Goal: Task Accomplishment & Management: Use online tool/utility

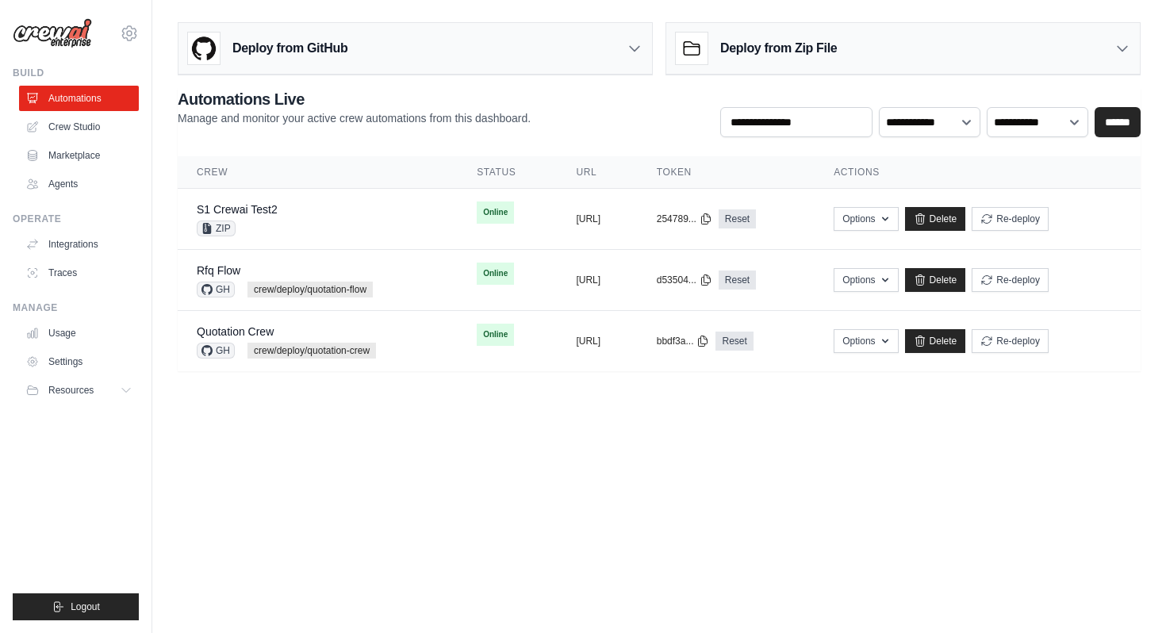
click at [519, 443] on body "jae-hyun.lee@kt.com Settings Build Automations Crew Studio" at bounding box center [583, 316] width 1166 height 633
click at [92, 125] on link "Crew Studio" at bounding box center [81, 126] width 120 height 25
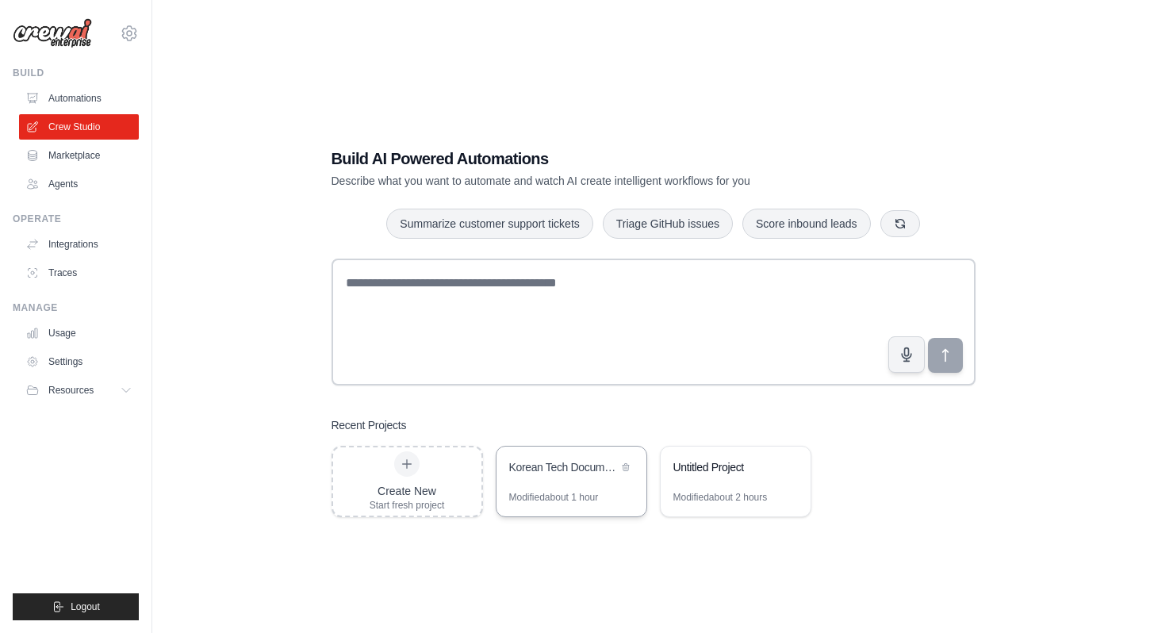
click at [594, 495] on div "Modified about 1 hour" at bounding box center [554, 497] width 90 height 13
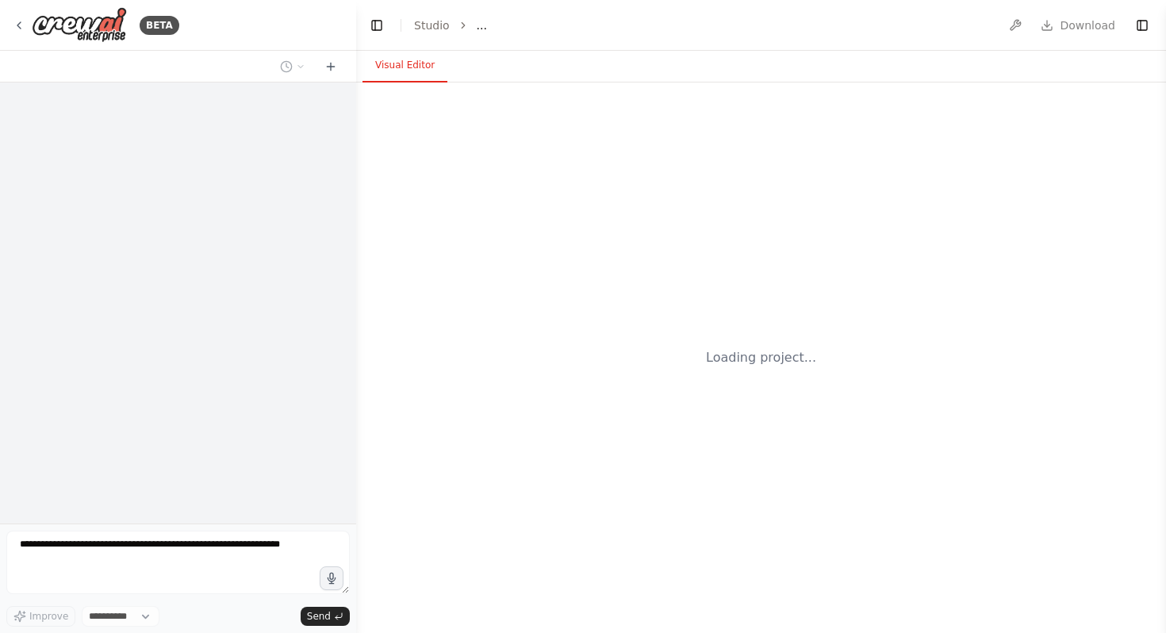
select select "****"
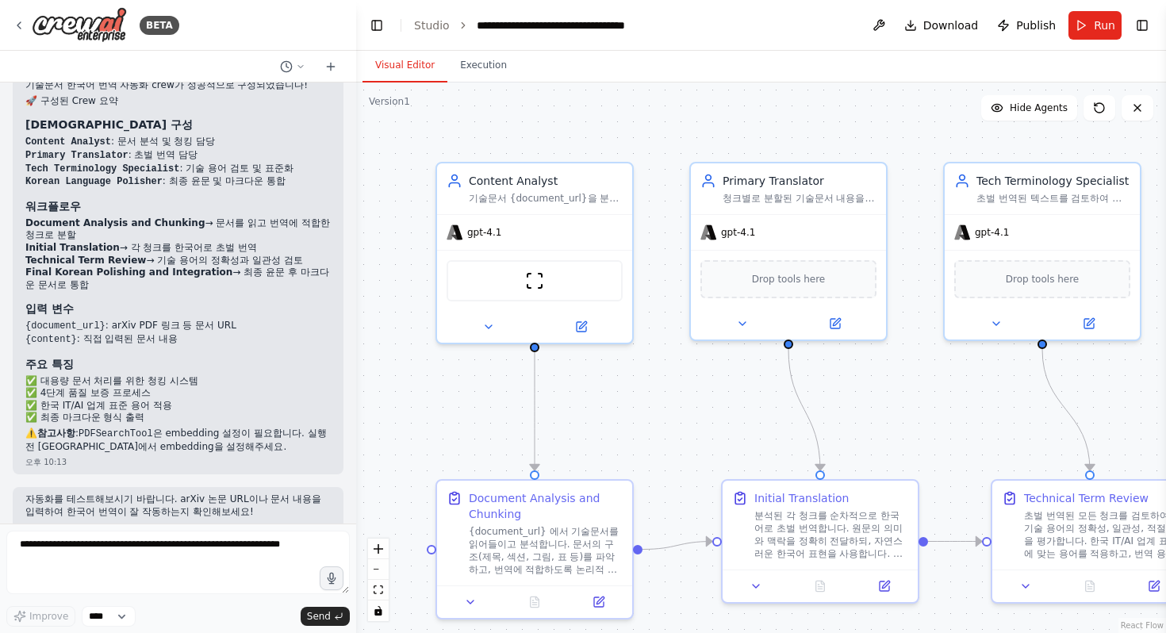
scroll to position [1474, 0]
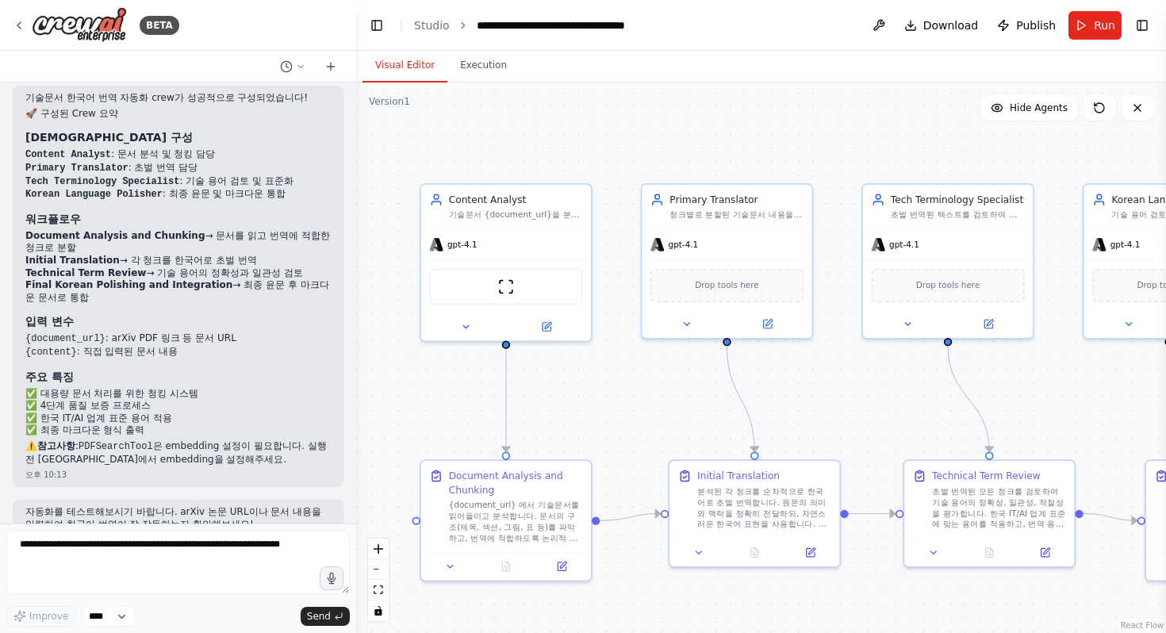
drag, startPoint x: 680, startPoint y: 412, endPoint x: 603, endPoint y: 377, distance: 84.8
click at [603, 377] on div ".deletable-edge-delete-btn { width: 20px; height: 20px; border: 0px solid #ffff…" at bounding box center [761, 357] width 810 height 550
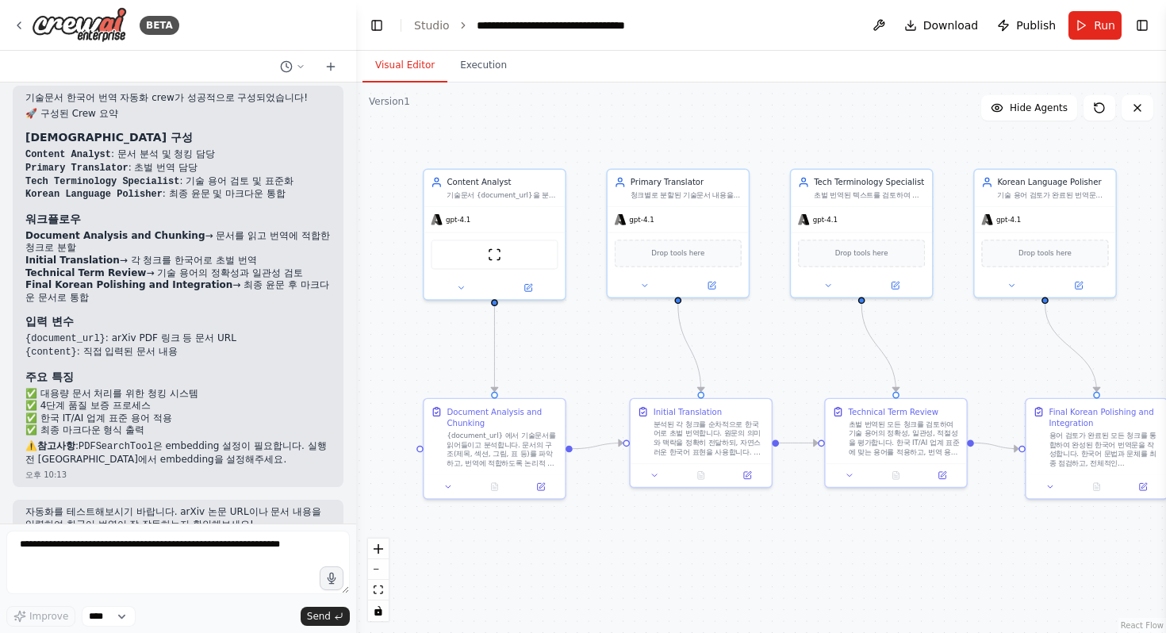
drag, startPoint x: 615, startPoint y: 407, endPoint x: 615, endPoint y: 377, distance: 30.1
click at [615, 377] on div ".deletable-edge-delete-btn { width: 20px; height: 20px; border: 0px solid #ffff…" at bounding box center [761, 357] width 810 height 550
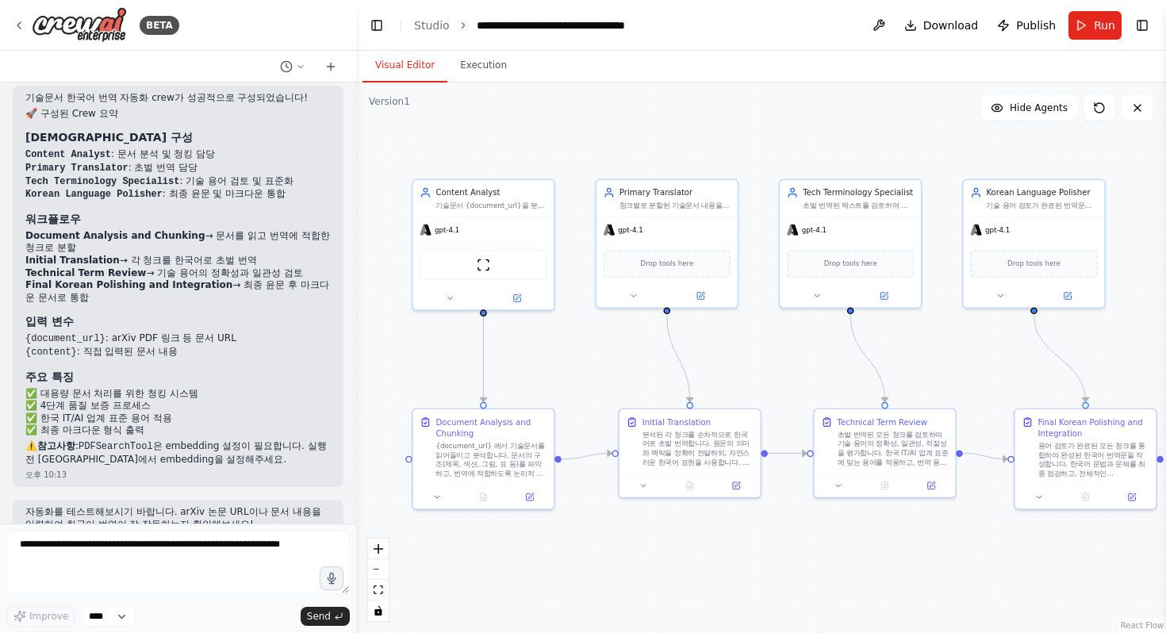
drag, startPoint x: 769, startPoint y: 125, endPoint x: 729, endPoint y: 134, distance: 41.4
click at [729, 134] on div ".deletable-edge-delete-btn { width: 20px; height: 20px; border: 0px solid #ffff…" at bounding box center [761, 357] width 810 height 550
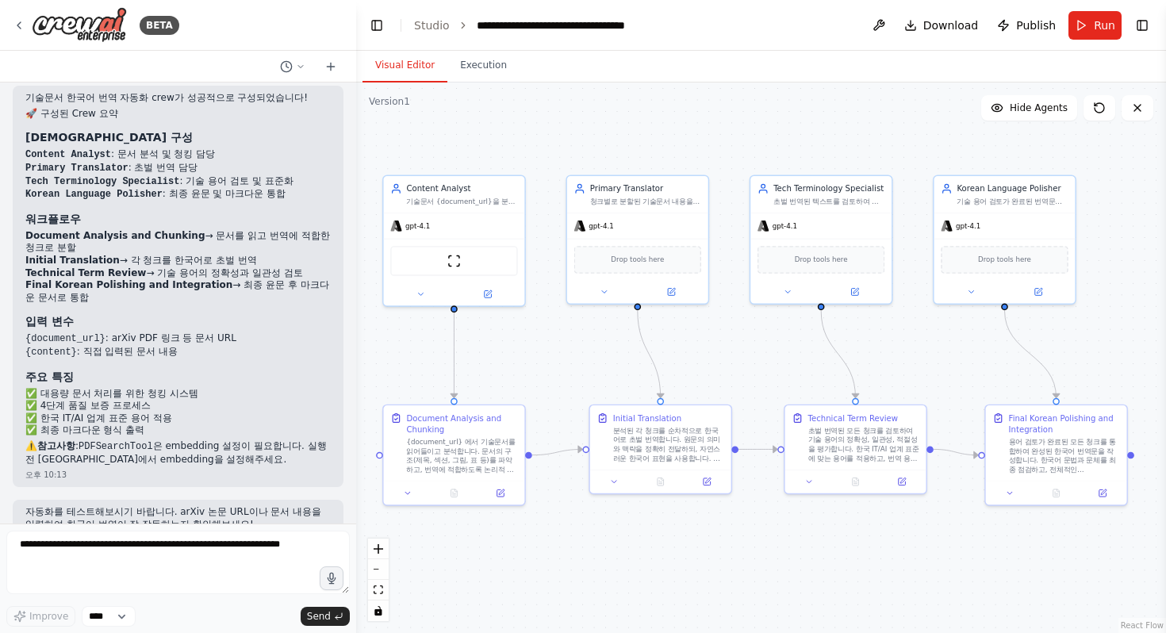
drag, startPoint x: 729, startPoint y: 134, endPoint x: 729, endPoint y: 121, distance: 12.7
click at [729, 121] on div ".deletable-edge-delete-btn { width: 20px; height: 20px; border: 0px solid #ffff…" at bounding box center [761, 357] width 810 height 550
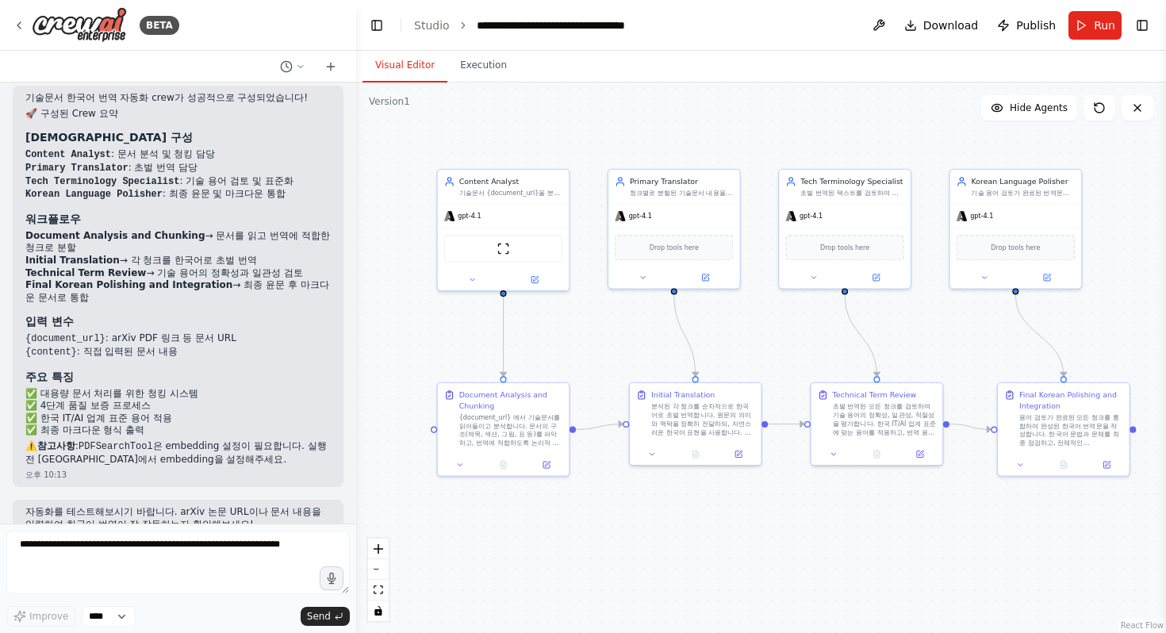
drag, startPoint x: 753, startPoint y: 115, endPoint x: 799, endPoint y: 125, distance: 47.0
click at [799, 125] on div ".deletable-edge-delete-btn { width: 20px; height: 20px; border: 0px solid #ffff…" at bounding box center [761, 357] width 810 height 550
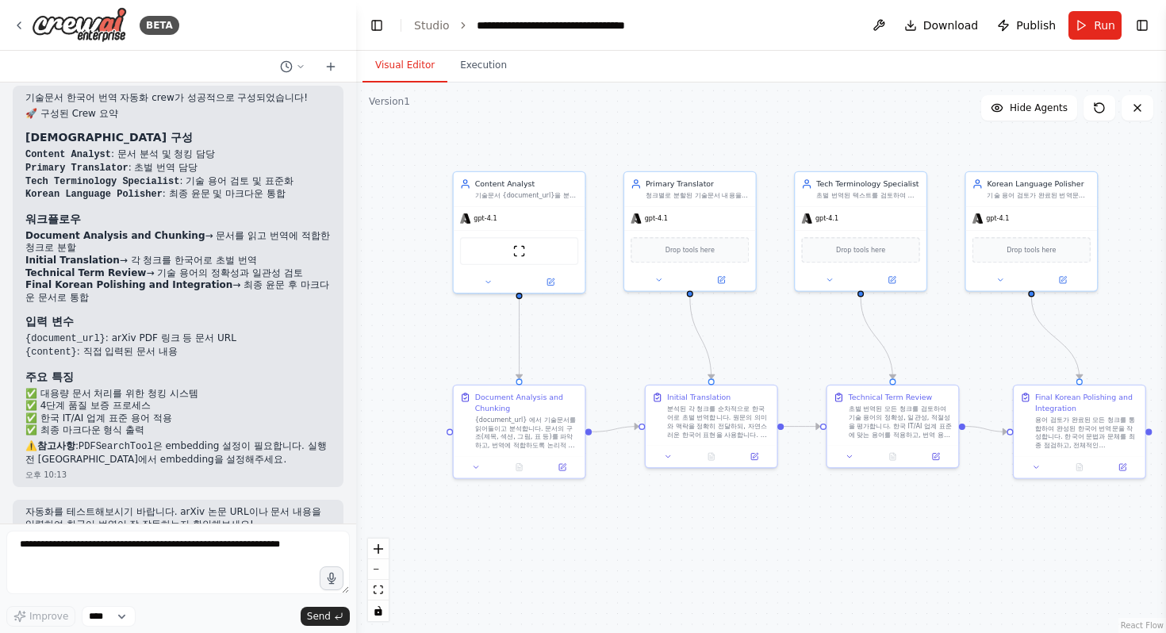
drag, startPoint x: 40, startPoint y: 179, endPoint x: 228, endPoint y: 180, distance: 188.0
click at [228, 211] on h3 "워크플로우" at bounding box center [177, 219] width 305 height 16
click at [536, 253] on div "ScrapeWebsiteTool" at bounding box center [519, 249] width 118 height 28
click at [481, 282] on button at bounding box center [488, 280] width 60 height 13
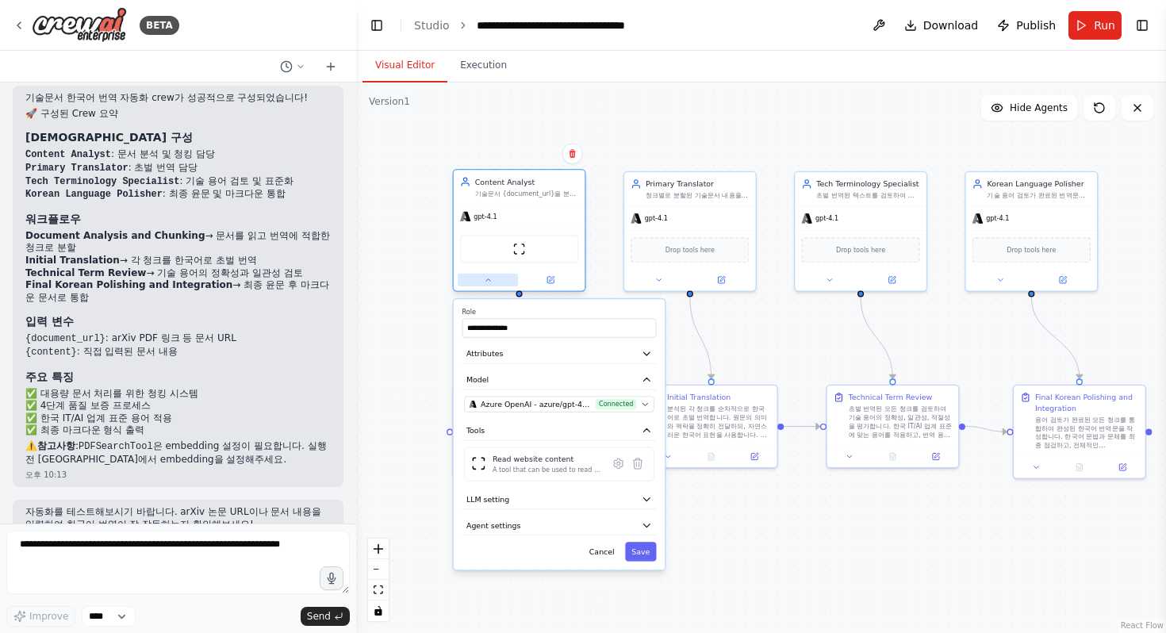
click at [484, 281] on icon at bounding box center [488, 280] width 9 height 9
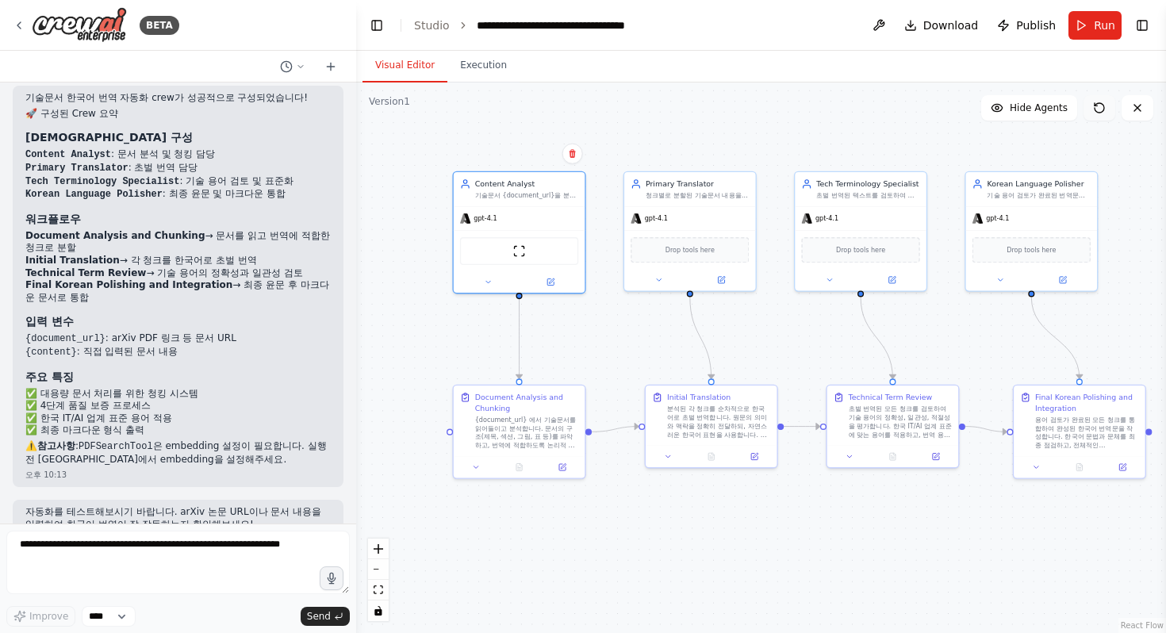
click at [1106, 109] on button at bounding box center [1099, 107] width 32 height 25
click at [1138, 108] on icon at bounding box center [1137, 108] width 6 height 6
click at [1140, 112] on icon at bounding box center [1137, 108] width 13 height 13
click at [1037, 120] on button "Hide Agents" at bounding box center [1029, 107] width 96 height 25
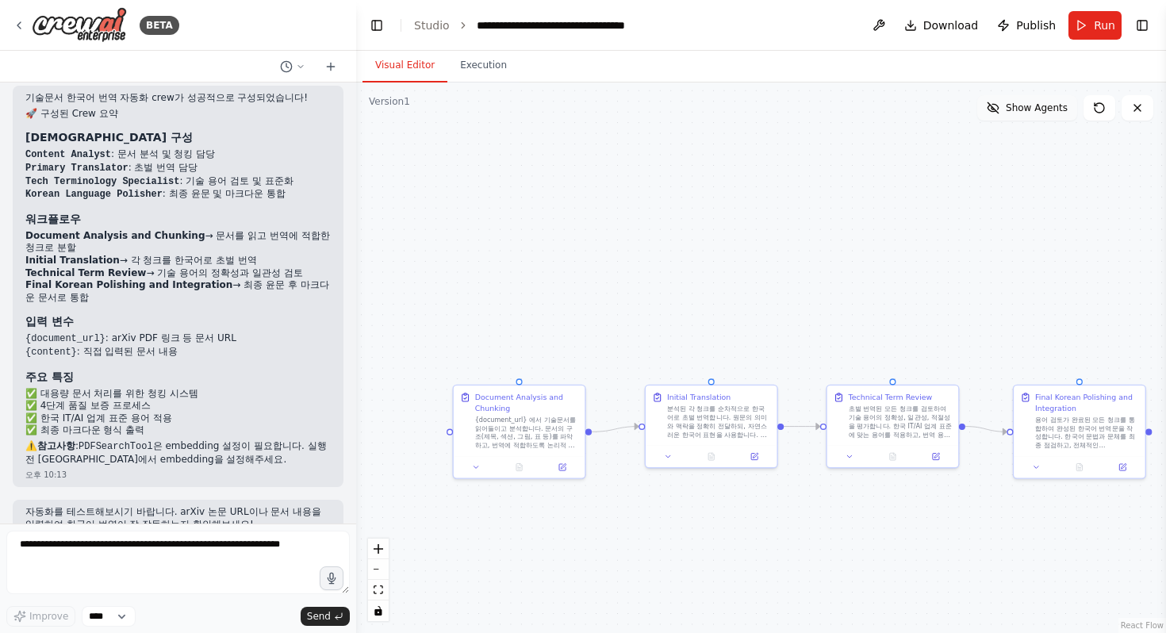
click at [1037, 120] on button "Show Agents" at bounding box center [1027, 107] width 100 height 25
click at [1102, 105] on icon at bounding box center [1099, 108] width 13 height 13
click at [1138, 30] on button "Toggle Right Sidebar" at bounding box center [1142, 25] width 22 height 22
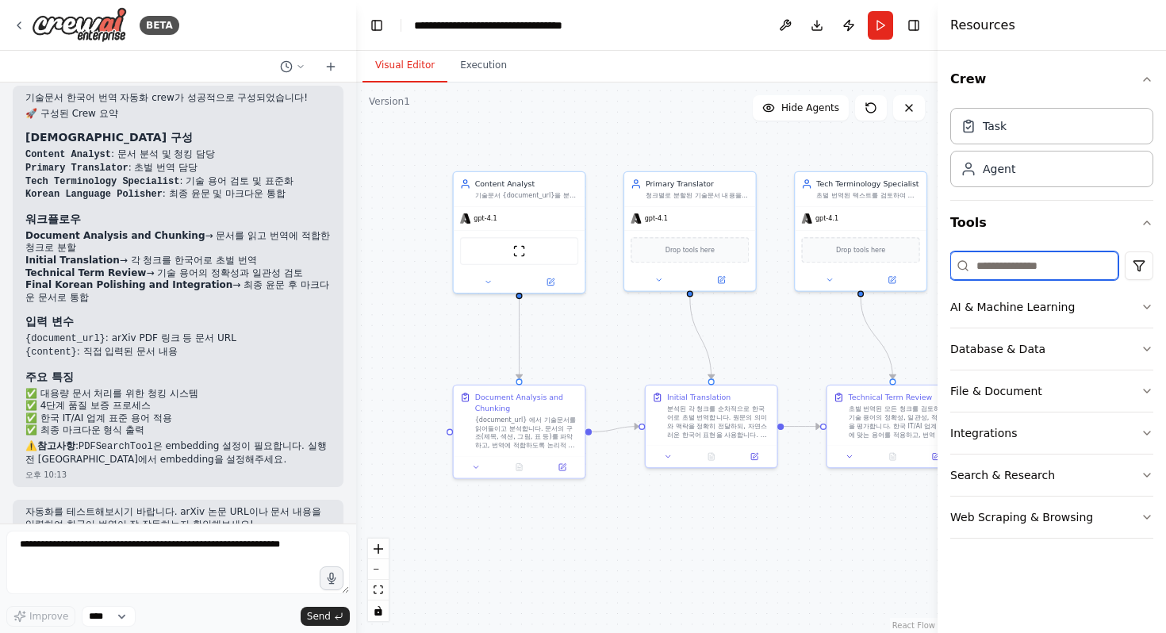
click at [1024, 256] on input at bounding box center [1034, 265] width 168 height 29
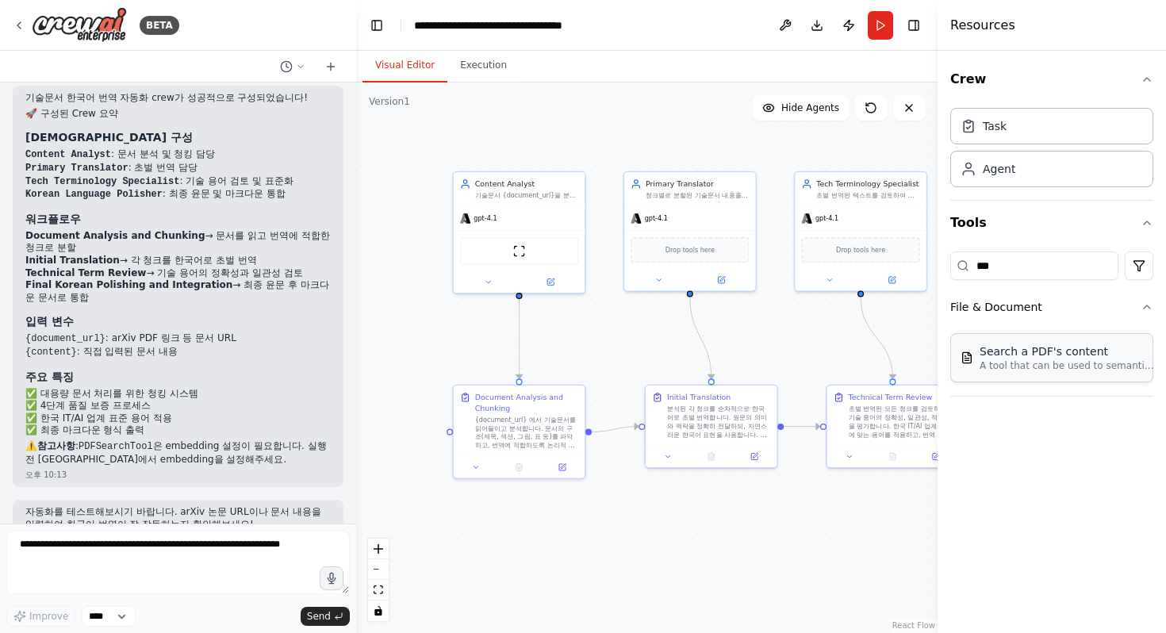
click at [1083, 356] on div "Search a PDF's content" at bounding box center [1066, 351] width 174 height 16
drag, startPoint x: 1060, startPoint y: 366, endPoint x: 1080, endPoint y: 266, distance: 101.9
click at [1061, 125] on div "Task" at bounding box center [1051, 125] width 203 height 36
click at [1058, 160] on div "Agent" at bounding box center [1051, 168] width 203 height 36
click at [1061, 128] on div "Task" at bounding box center [1051, 125] width 203 height 36
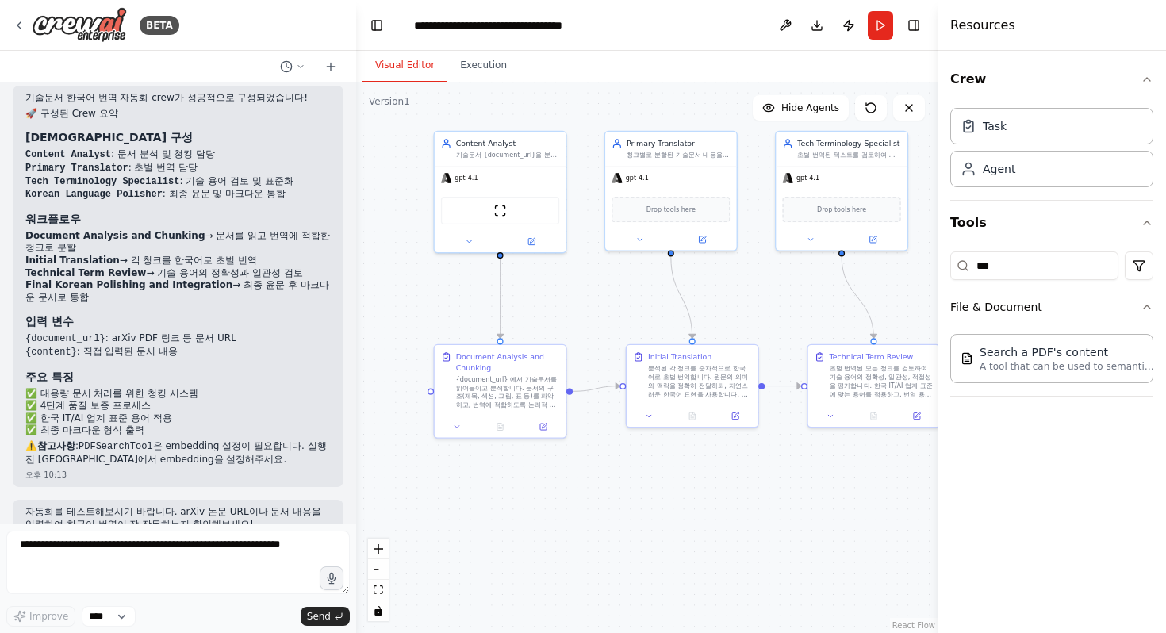
drag, startPoint x: 838, startPoint y: 329, endPoint x: 820, endPoint y: 289, distance: 44.4
click at [820, 289] on div ".deletable-edge-delete-btn { width: 20px; height: 20px; border: 0px solid #ffff…" at bounding box center [646, 357] width 581 height 550
click at [1037, 273] on input "***" at bounding box center [1034, 265] width 168 height 29
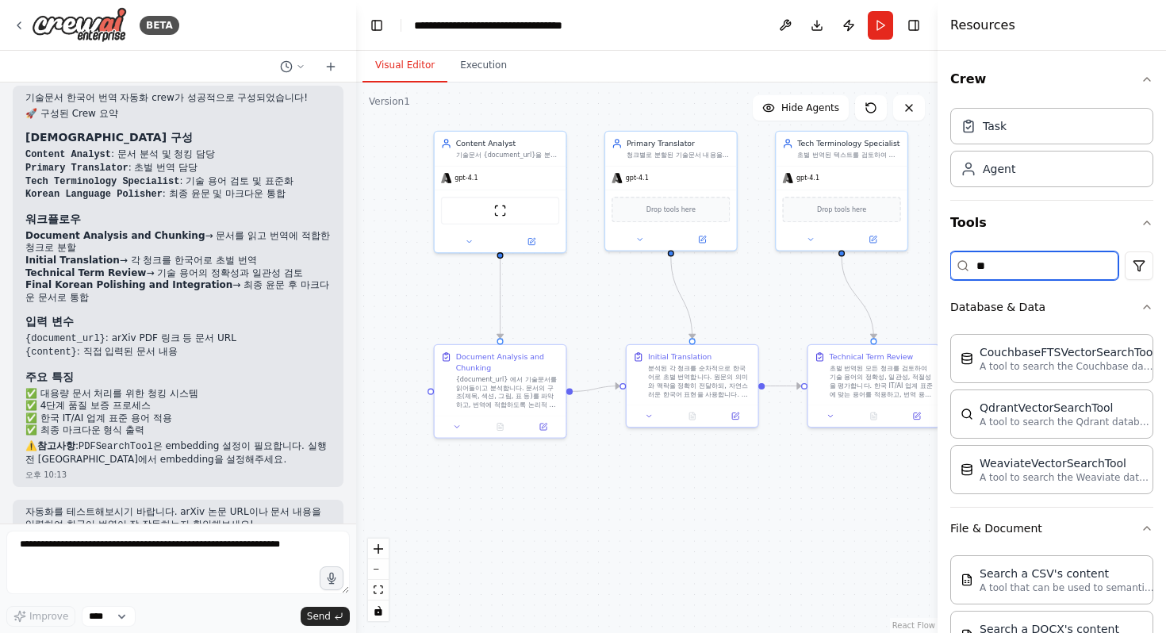
type input "*"
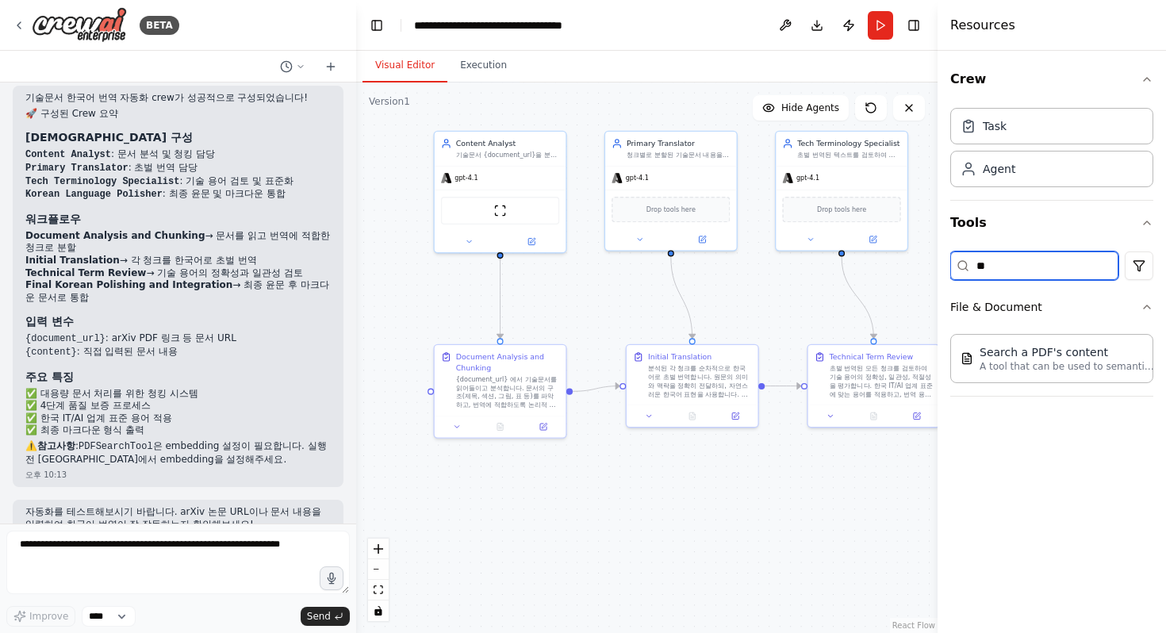
type input "***"
click at [1022, 365] on p "A tool that can be used to semantic search a query from a PDF's content." at bounding box center [1066, 365] width 174 height 13
click at [1063, 369] on p "A tool that can be used to semantic search a query from a PDF's content." at bounding box center [1066, 365] width 174 height 13
click at [1097, 369] on p "A tool that can be used to semantic search a query from a PDF's content." at bounding box center [1066, 365] width 174 height 13
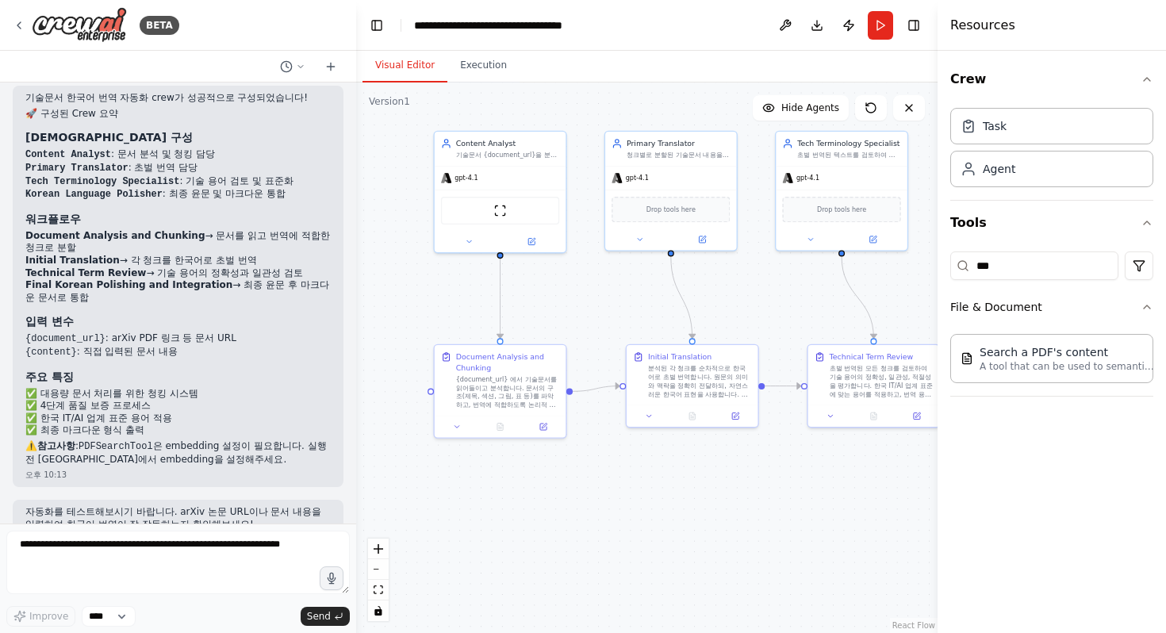
drag, startPoint x: 1097, startPoint y: 369, endPoint x: 548, endPoint y: 254, distance: 560.7
click at [545, 254] on div "BETA Hello! I'm the CrewAI assistant. What kind of automation do you want to bu…" at bounding box center [583, 316] width 1166 height 633
click at [516, 239] on button at bounding box center [531, 239] width 60 height 13
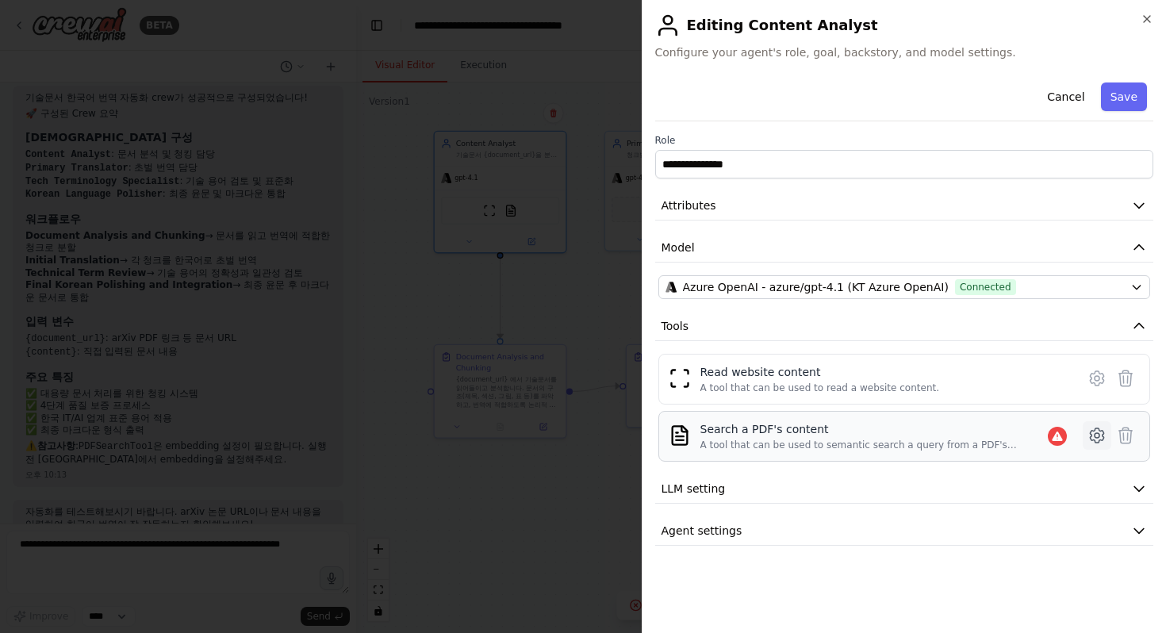
click at [1088, 443] on icon at bounding box center [1096, 435] width 19 height 19
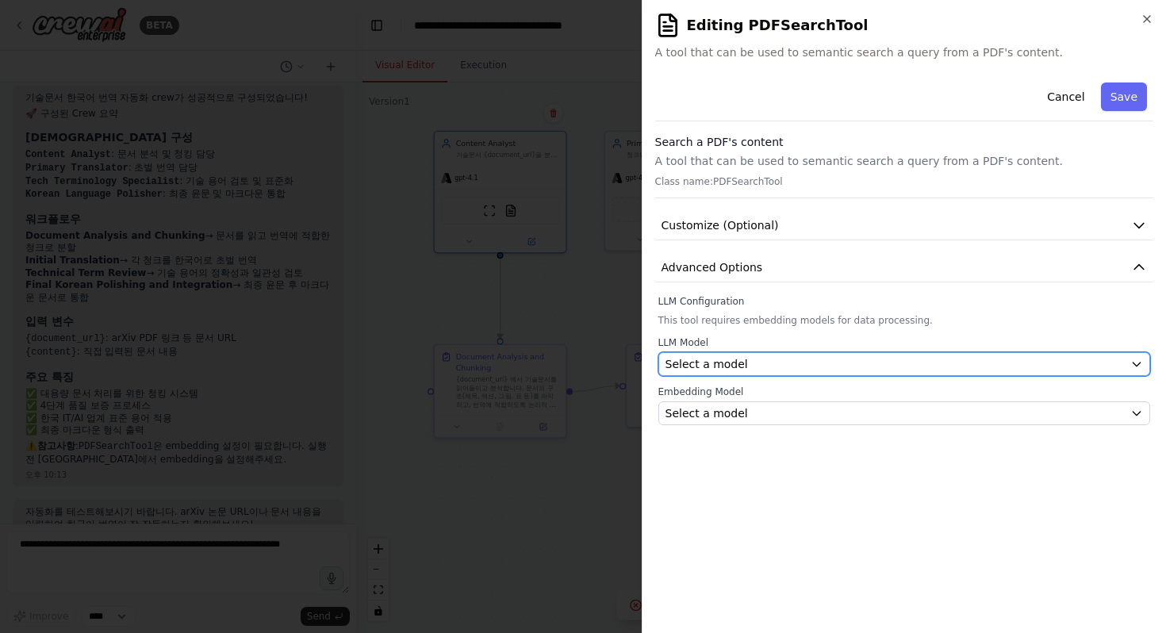
click at [881, 364] on div "Select a model" at bounding box center [894, 364] width 459 height 16
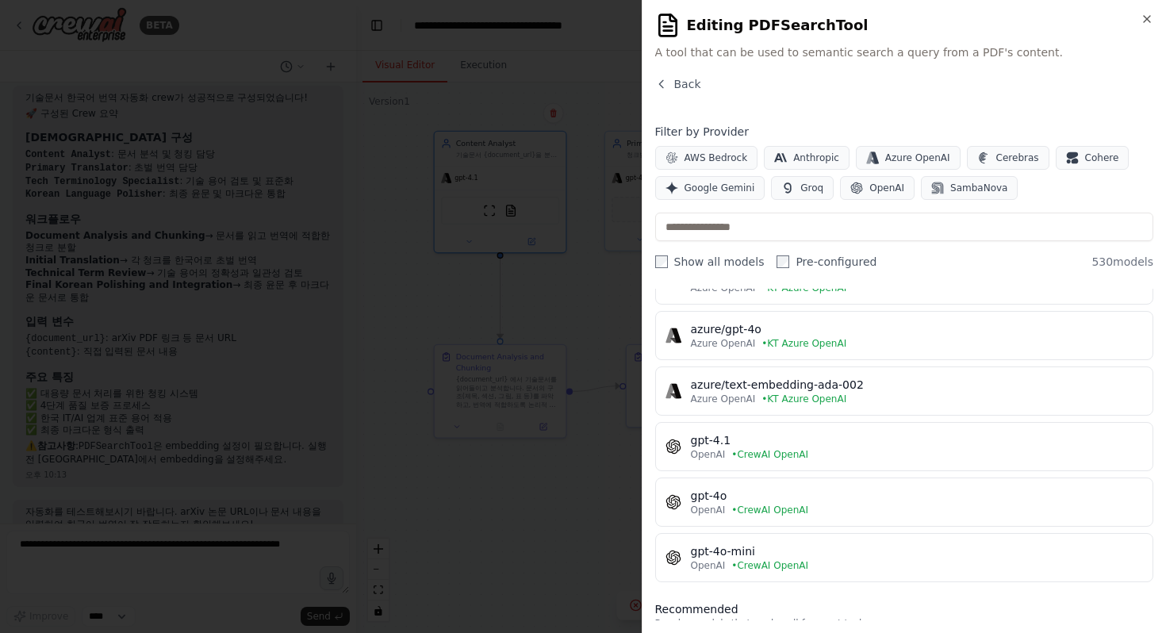
scroll to position [142, 0]
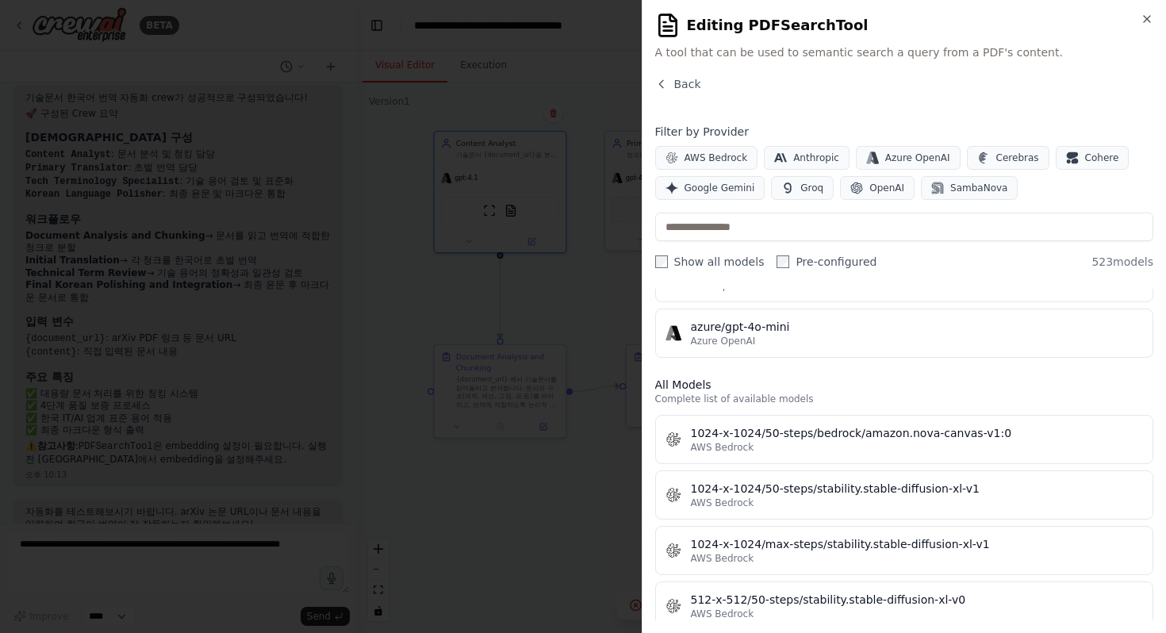
click at [668, 259] on label "Show all models" at bounding box center [709, 262] width 109 height 16
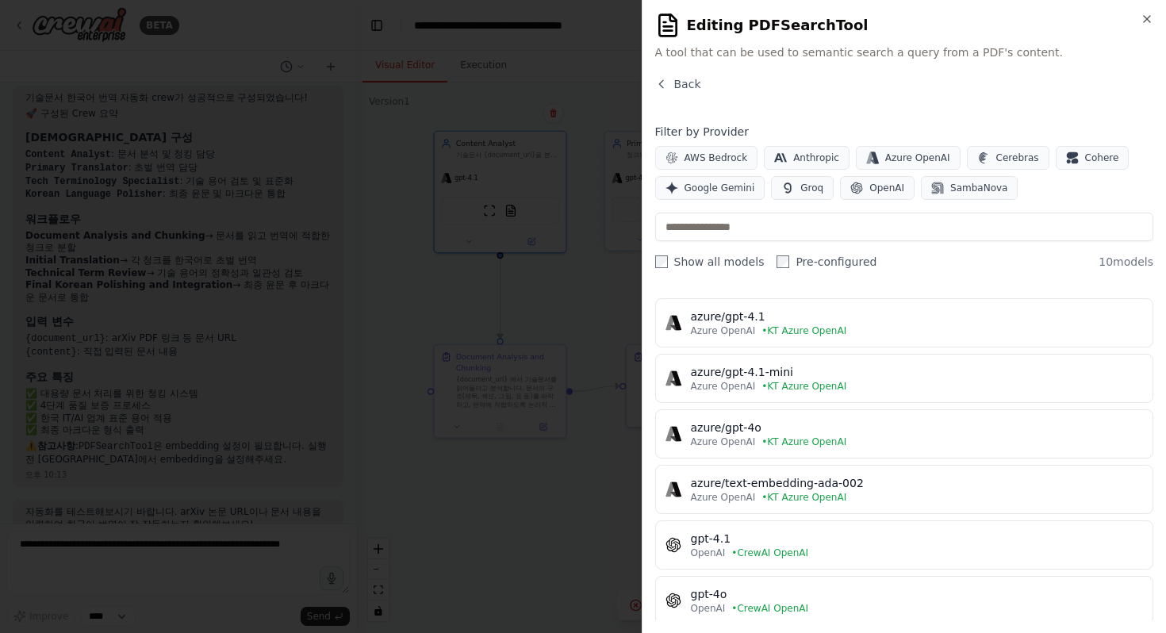
scroll to position [6, 0]
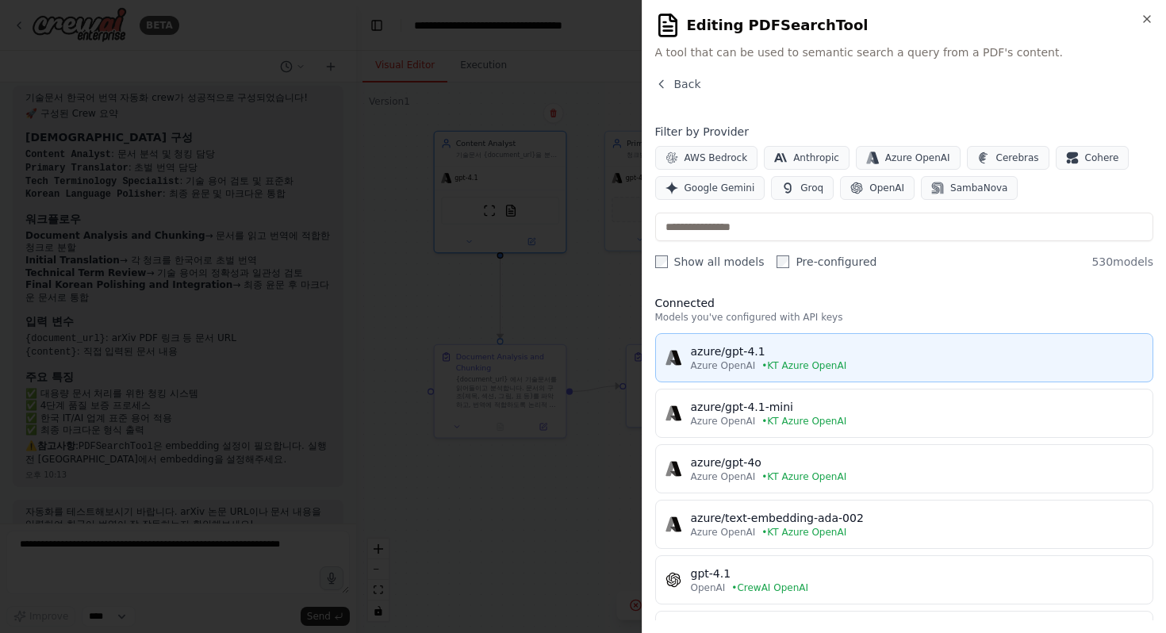
click at [879, 363] on div "Azure OpenAI • KT Azure OpenAI" at bounding box center [917, 365] width 453 height 13
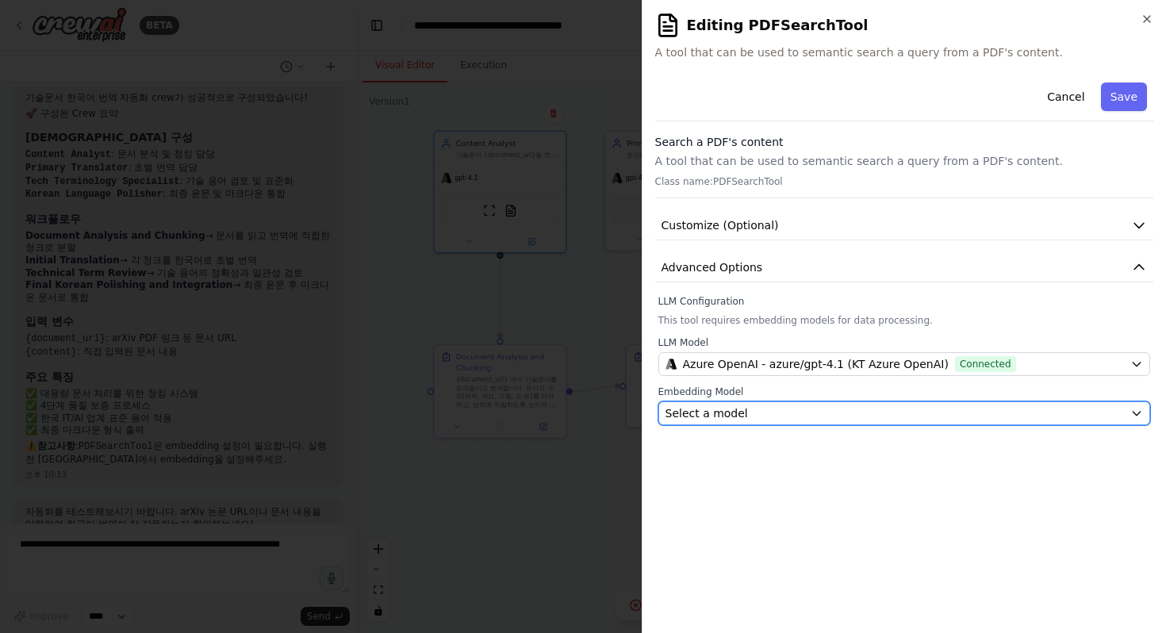
click at [835, 412] on div "Select a model" at bounding box center [894, 413] width 459 height 16
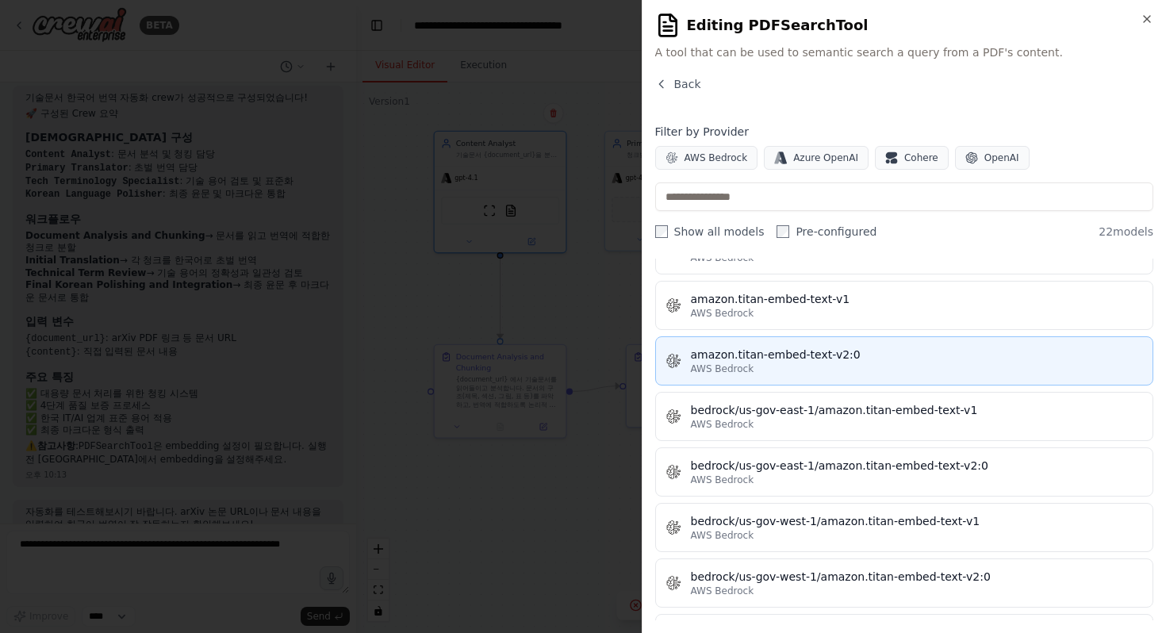
scroll to position [917, 0]
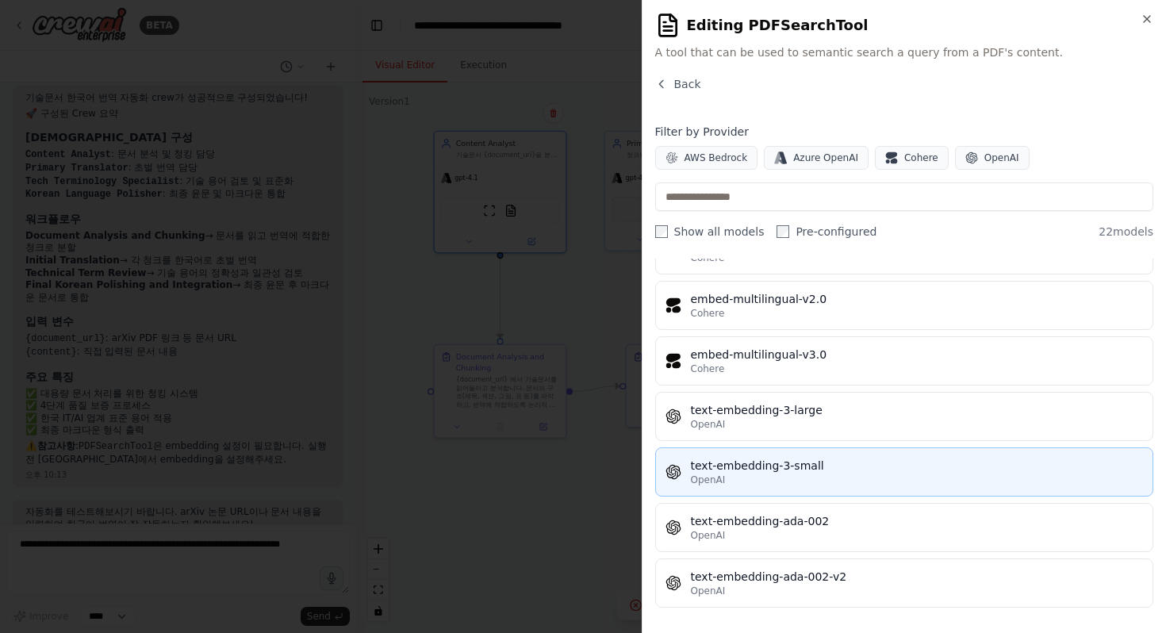
click at [862, 462] on div "text-embedding-3-small" at bounding box center [917, 466] width 453 height 16
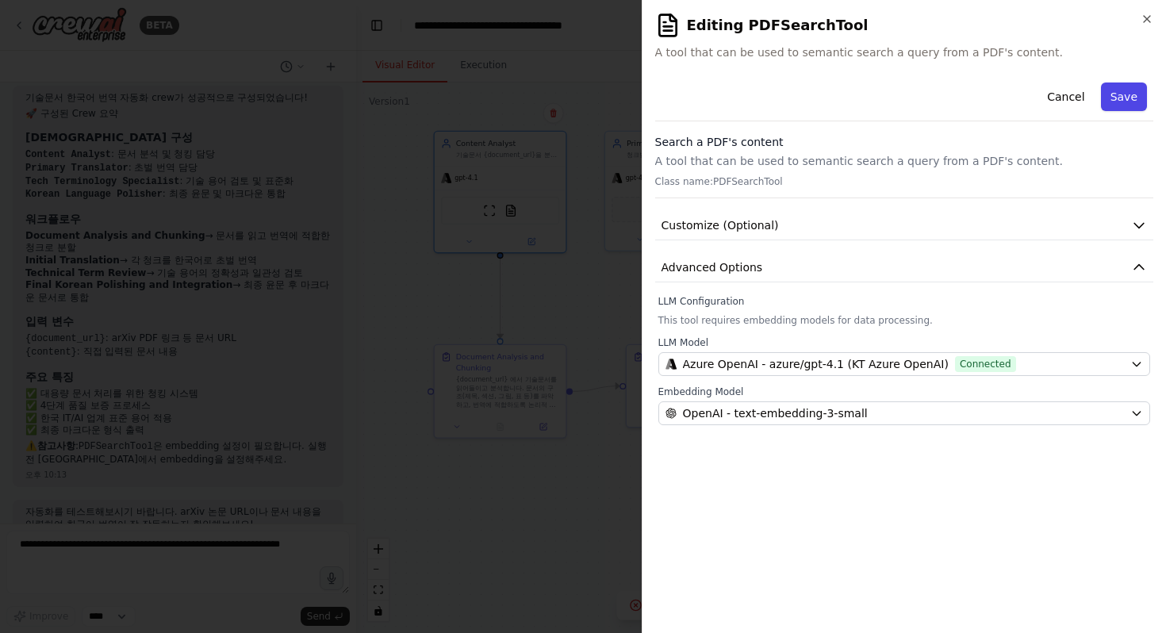
click at [1124, 101] on button "Save" at bounding box center [1124, 96] width 46 height 29
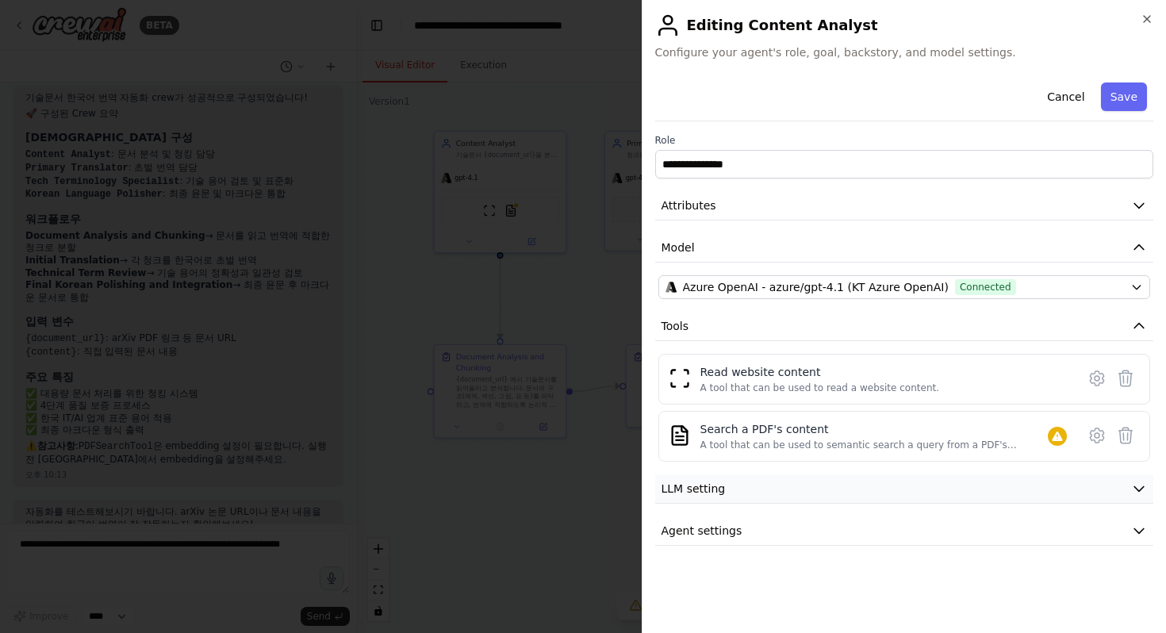
click at [798, 487] on button "LLM setting" at bounding box center [904, 488] width 499 height 29
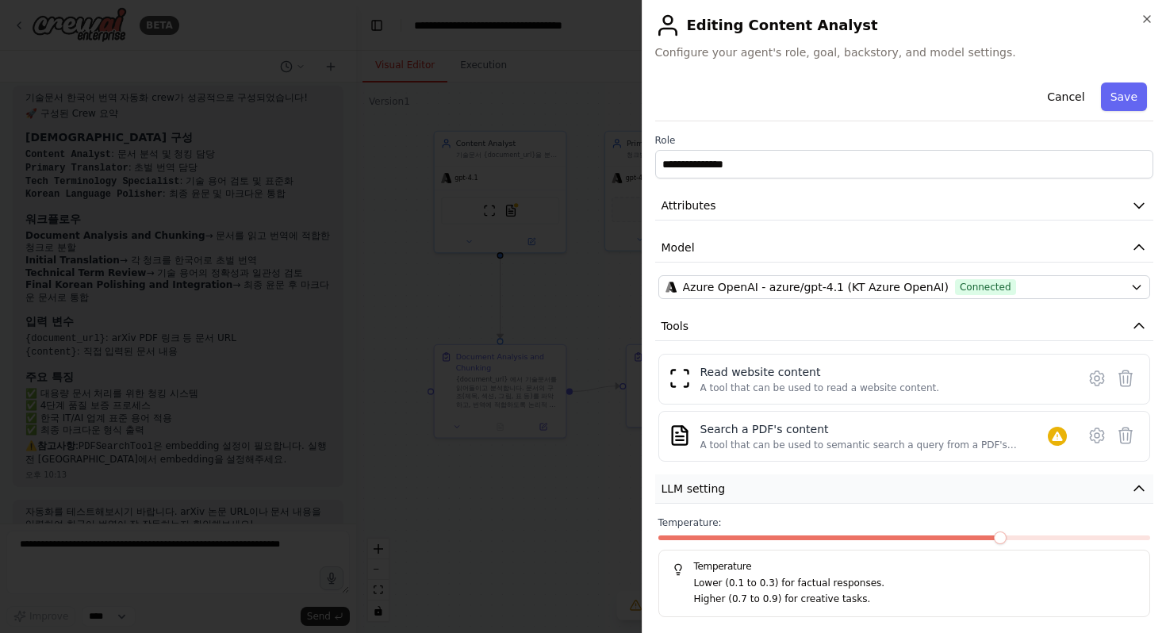
scroll to position [52, 0]
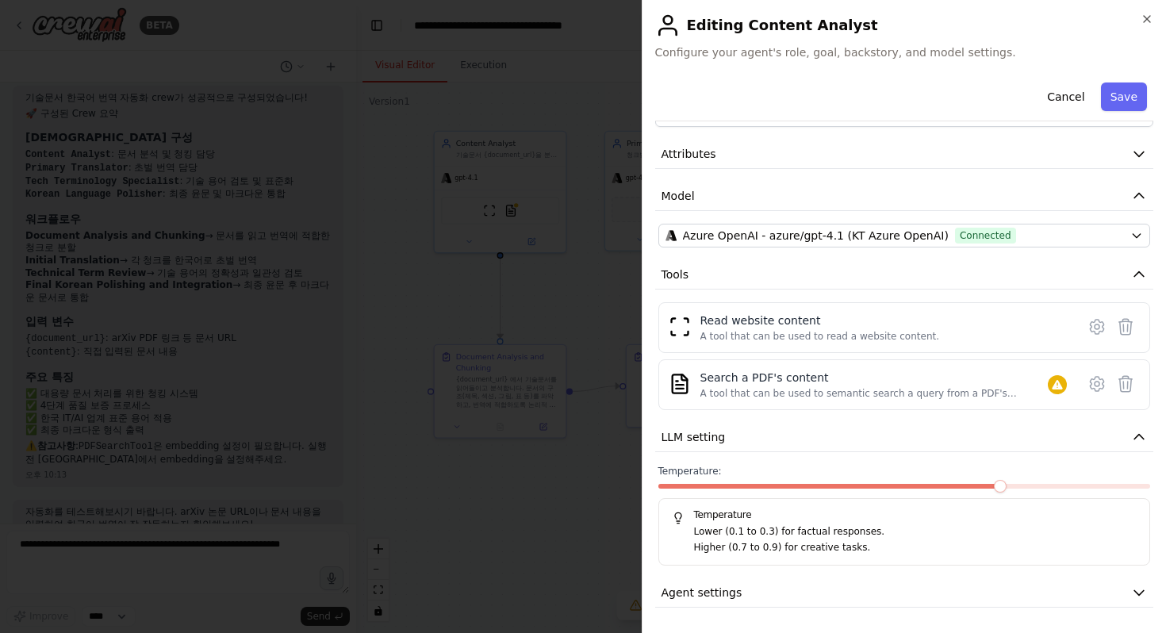
click at [798, 456] on div "**********" at bounding box center [904, 316] width 499 height 583
click at [795, 443] on button "LLM setting" at bounding box center [904, 437] width 499 height 29
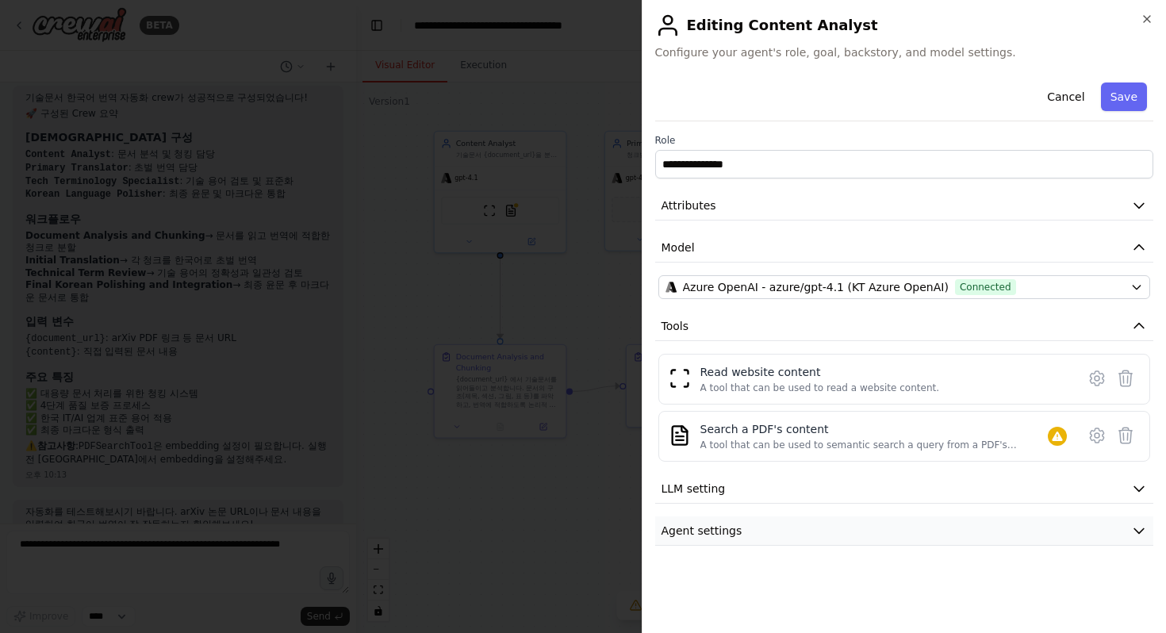
click at [744, 539] on button "Agent settings" at bounding box center [904, 530] width 499 height 29
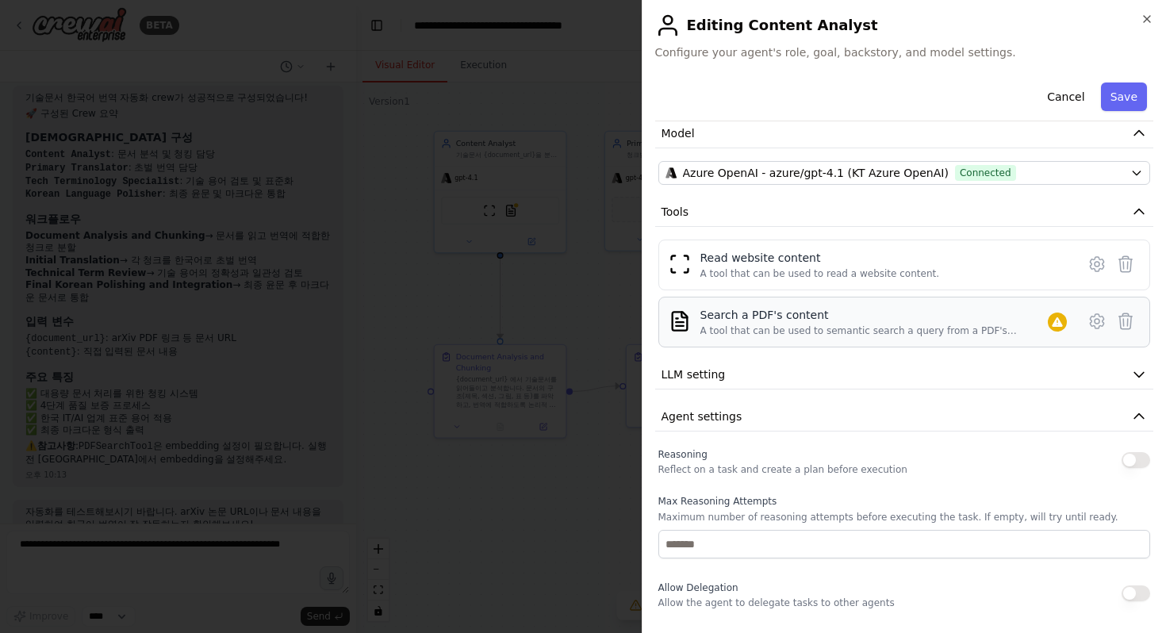
scroll to position [63, 0]
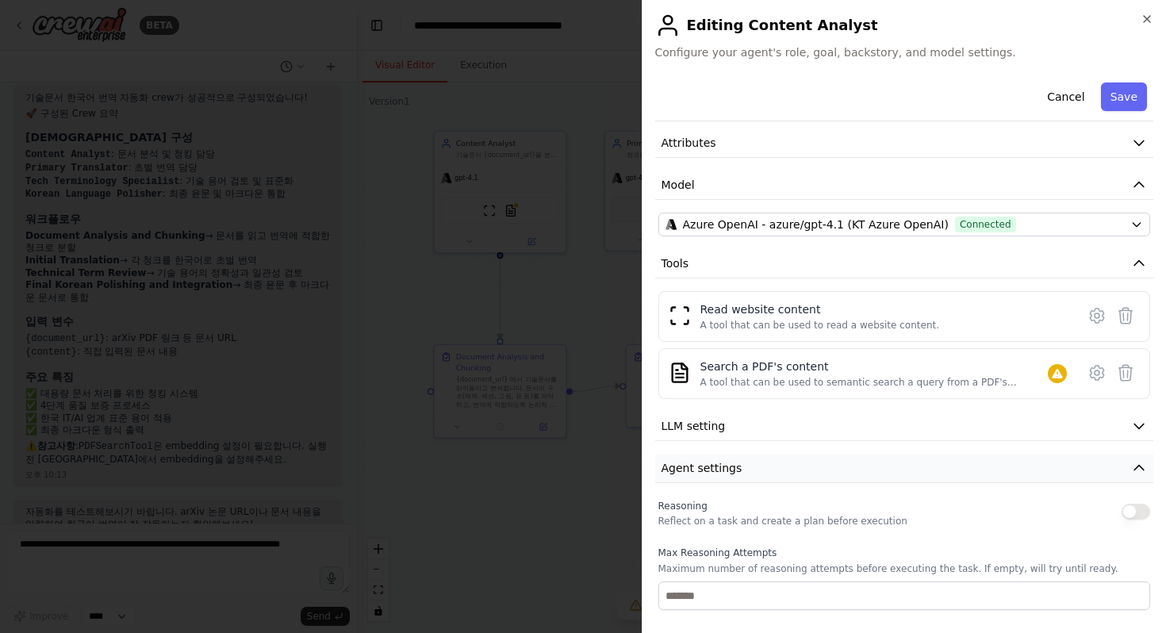
click at [933, 457] on button "Agent settings" at bounding box center [904, 468] width 499 height 29
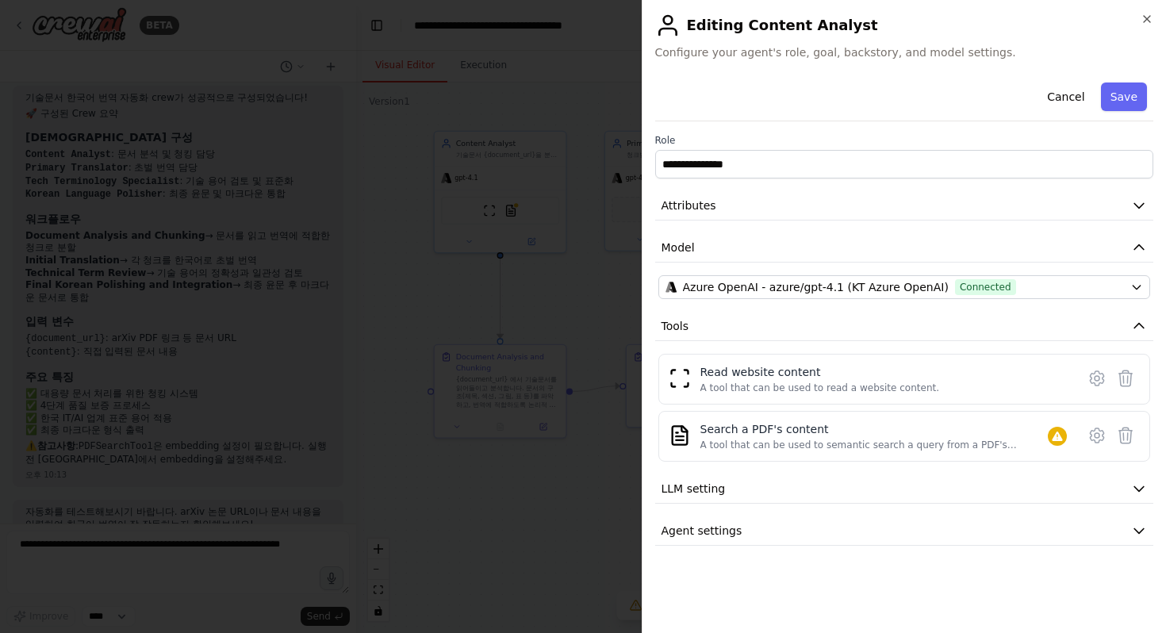
click at [534, 301] on div at bounding box center [583, 316] width 1166 height 633
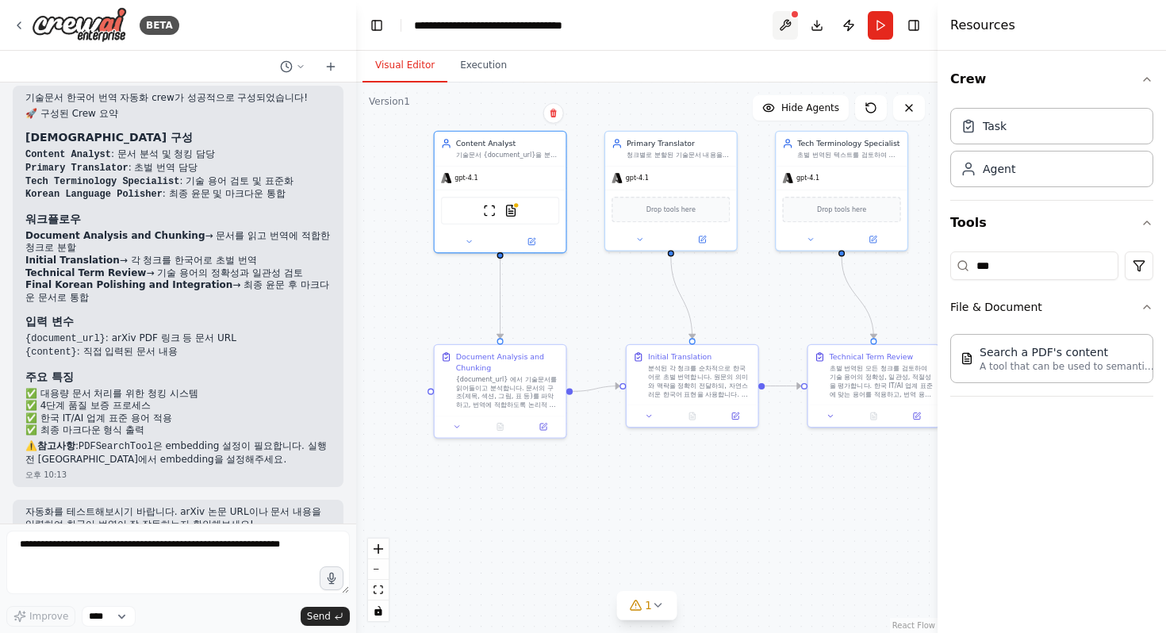
click at [784, 23] on button at bounding box center [784, 25] width 25 height 29
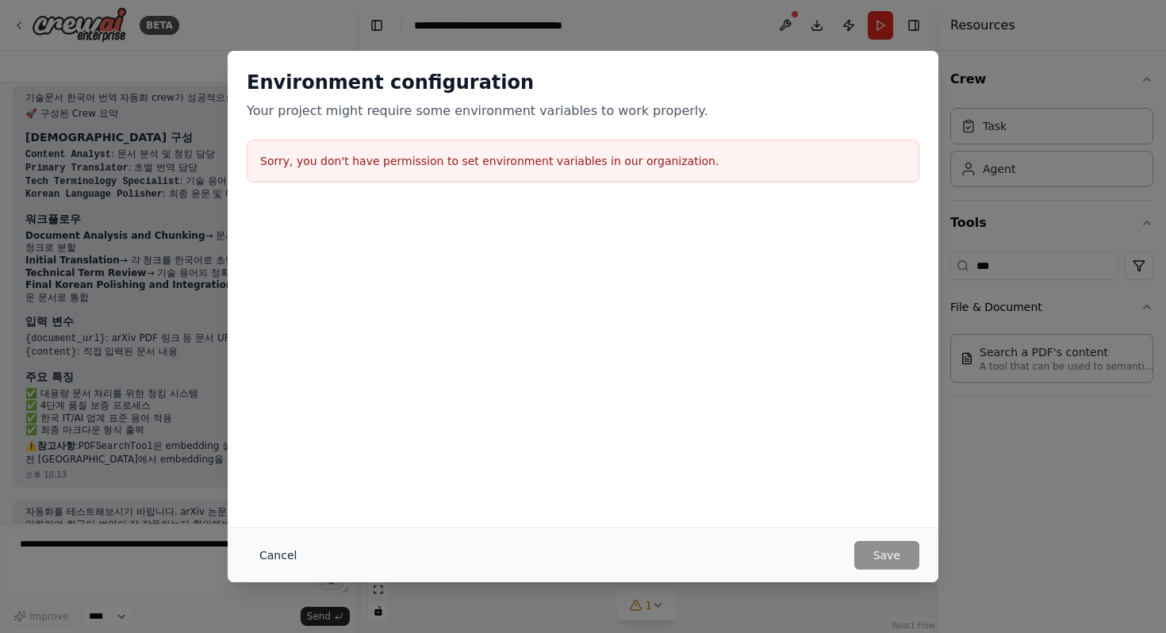
click at [286, 554] on button "Cancel" at bounding box center [278, 555] width 63 height 29
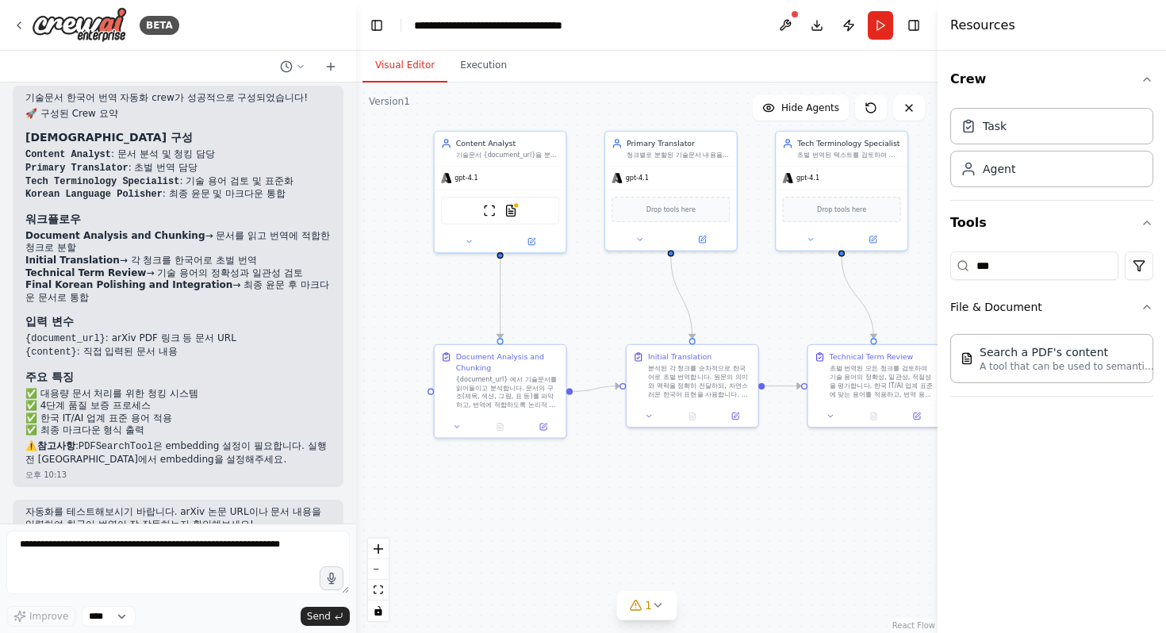
click at [1015, 34] on div "Resources" at bounding box center [1051, 25] width 228 height 51
click at [963, 82] on button "Crew" at bounding box center [1051, 79] width 203 height 44
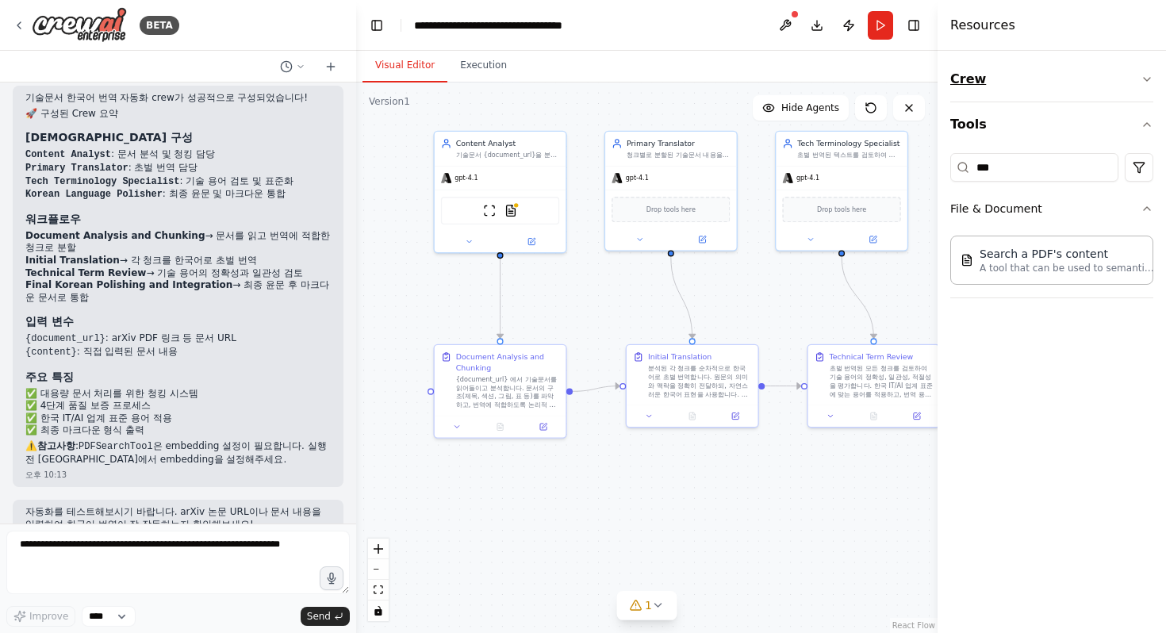
click at [963, 82] on button "Crew" at bounding box center [1051, 79] width 203 height 44
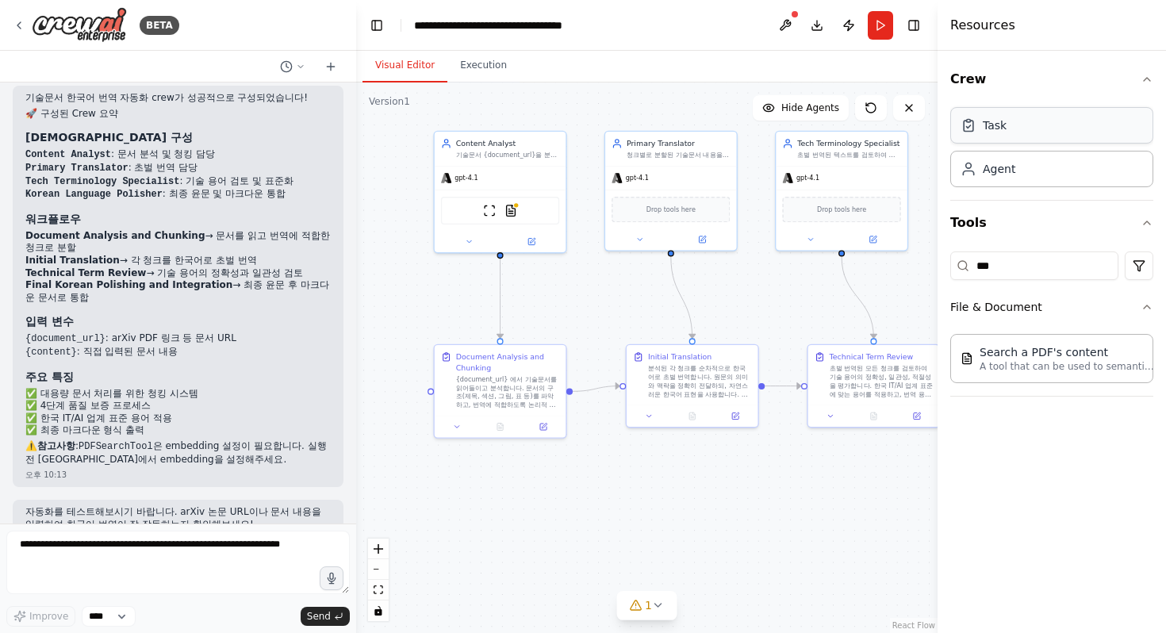
click at [988, 131] on div "Task" at bounding box center [995, 125] width 24 height 16
click at [963, 75] on button "Crew" at bounding box center [1051, 79] width 203 height 44
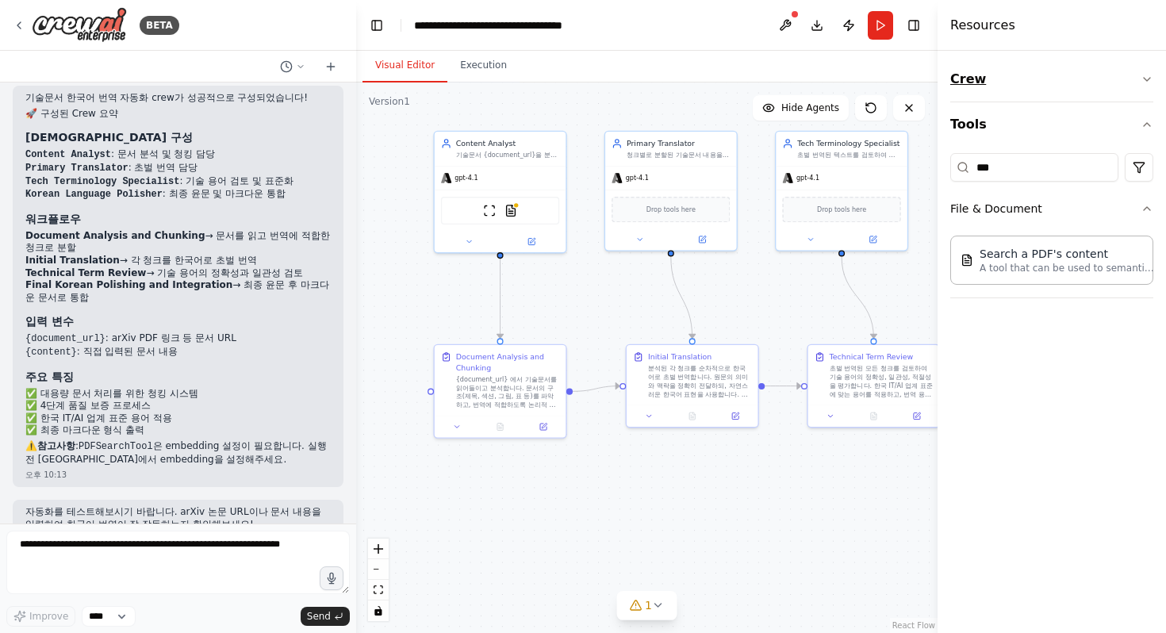
click at [971, 76] on button "Crew" at bounding box center [1051, 79] width 203 height 44
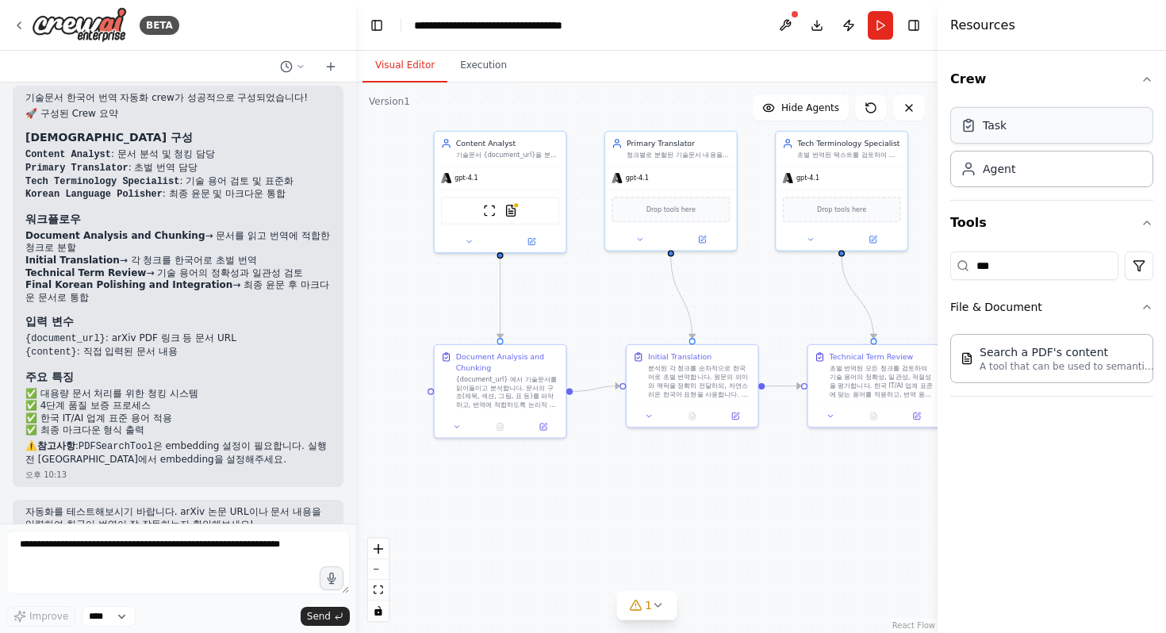
click at [976, 125] on icon at bounding box center [968, 125] width 16 height 16
click at [700, 538] on div ".deletable-edge-delete-btn { width: 20px; height: 20px; border: 0px solid #ffff…" at bounding box center [646, 357] width 581 height 550
drag, startPoint x: 784, startPoint y: 494, endPoint x: 643, endPoint y: 494, distance: 140.4
click at [643, 494] on div ".deletable-edge-delete-btn { width: 20px; height: 20px; border: 0px solid #ffff…" at bounding box center [646, 357] width 581 height 550
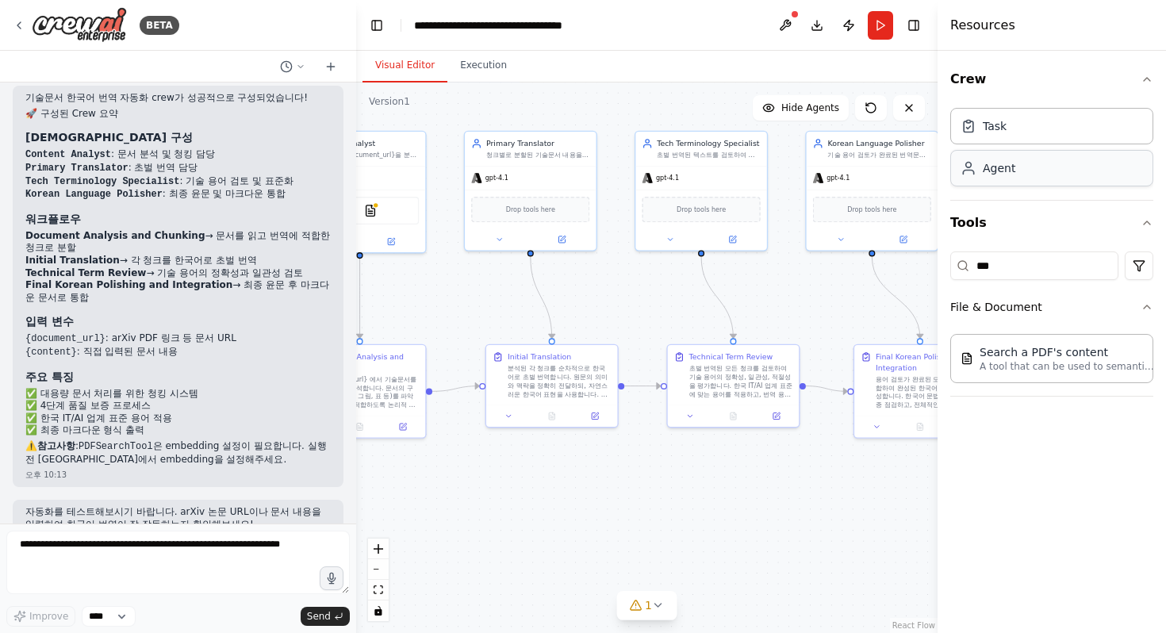
click at [1018, 179] on div "Agent" at bounding box center [1051, 168] width 203 height 36
click at [1030, 133] on div "Task" at bounding box center [1051, 125] width 203 height 36
click at [80, 32] on img at bounding box center [79, 25] width 95 height 36
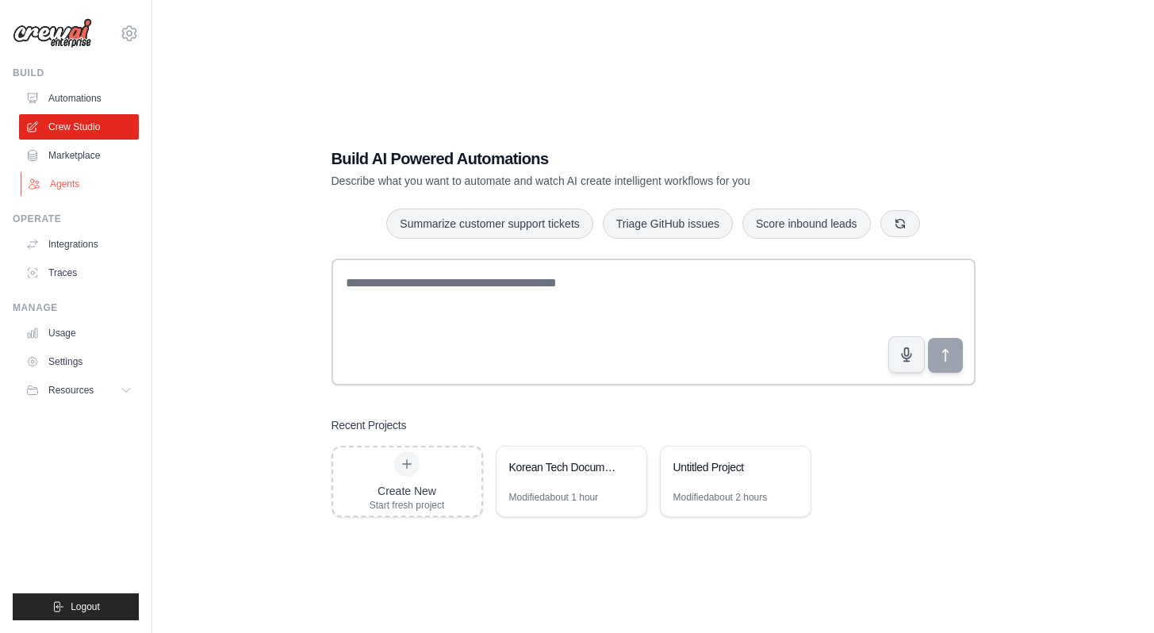
click at [74, 196] on link "Agents" at bounding box center [81, 183] width 120 height 25
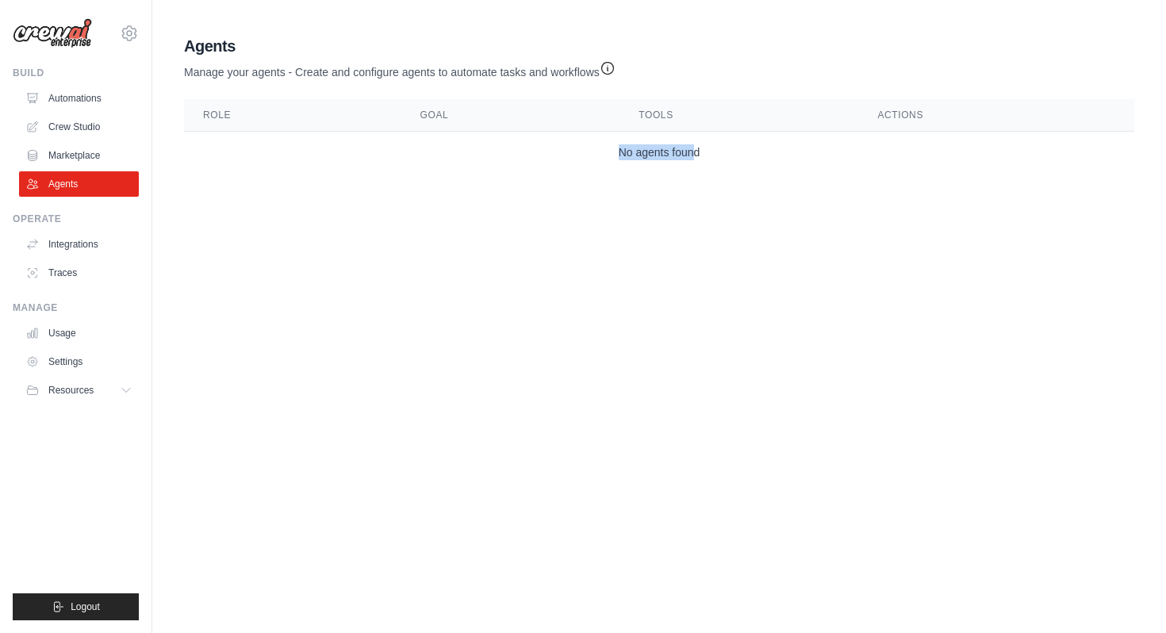
drag, startPoint x: 692, startPoint y: 155, endPoint x: 518, endPoint y: 155, distance: 174.5
click at [518, 155] on td "No agents found" at bounding box center [659, 153] width 950 height 42
click at [430, 155] on td "No agents found" at bounding box center [659, 153] width 950 height 42
click at [600, 63] on icon "button" at bounding box center [608, 67] width 16 height 16
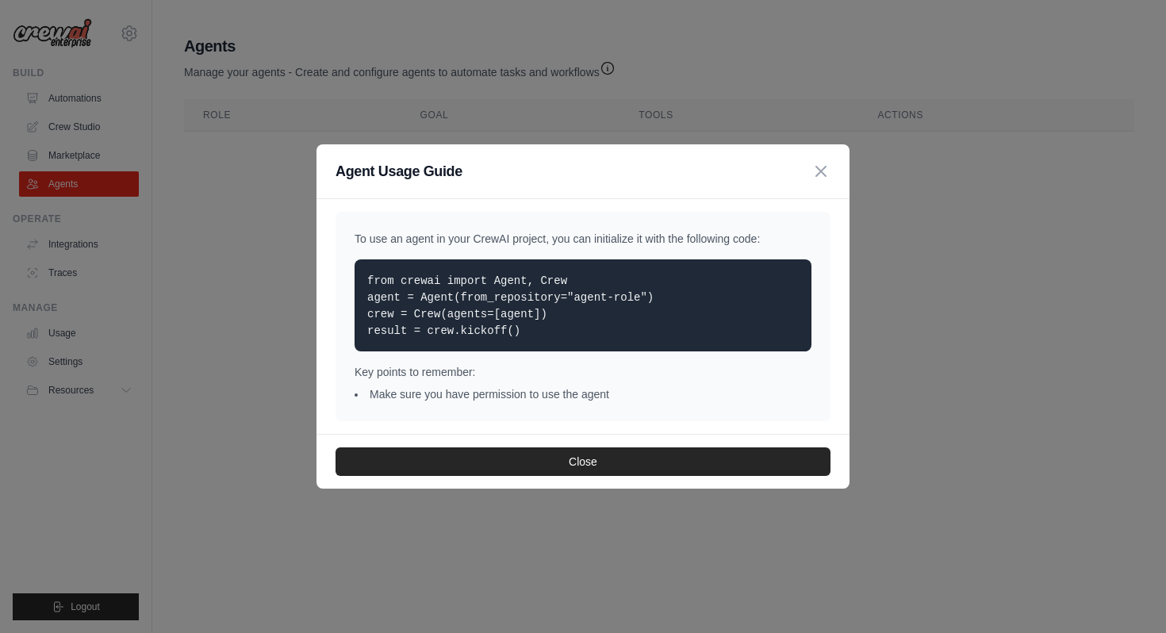
click at [830, 165] on div "Agent Usage Guide" at bounding box center [582, 171] width 533 height 55
click at [822, 170] on icon "button" at bounding box center [821, 171] width 10 height 10
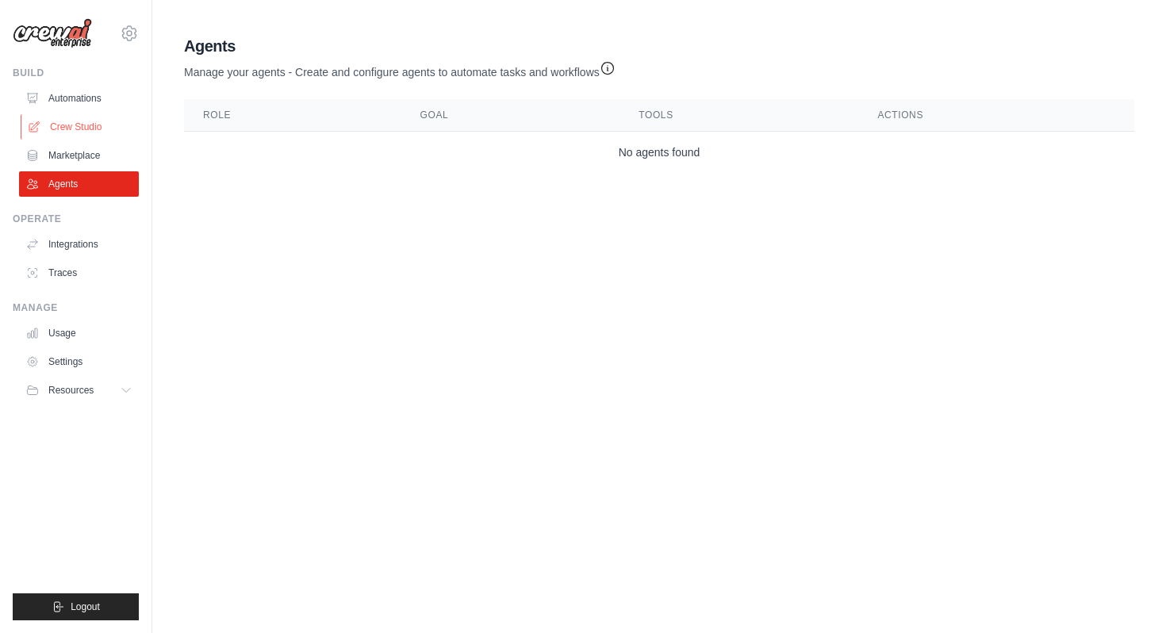
click at [93, 128] on link "Crew Studio" at bounding box center [81, 126] width 120 height 25
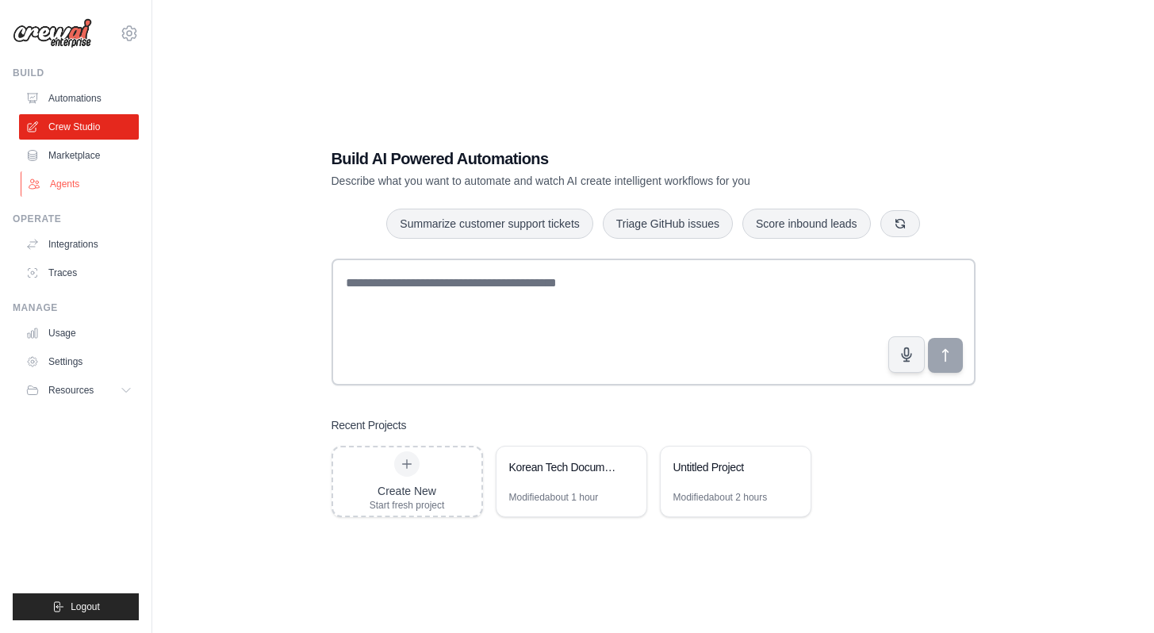
click at [64, 178] on link "Agents" at bounding box center [81, 183] width 120 height 25
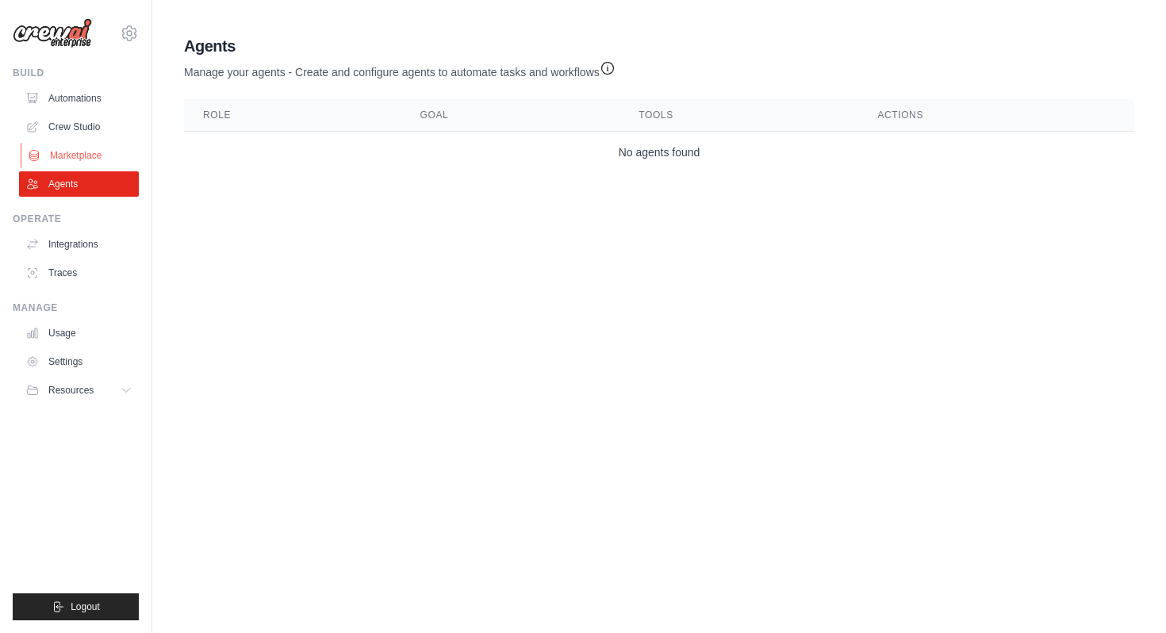
click at [90, 159] on link "Marketplace" at bounding box center [81, 155] width 120 height 25
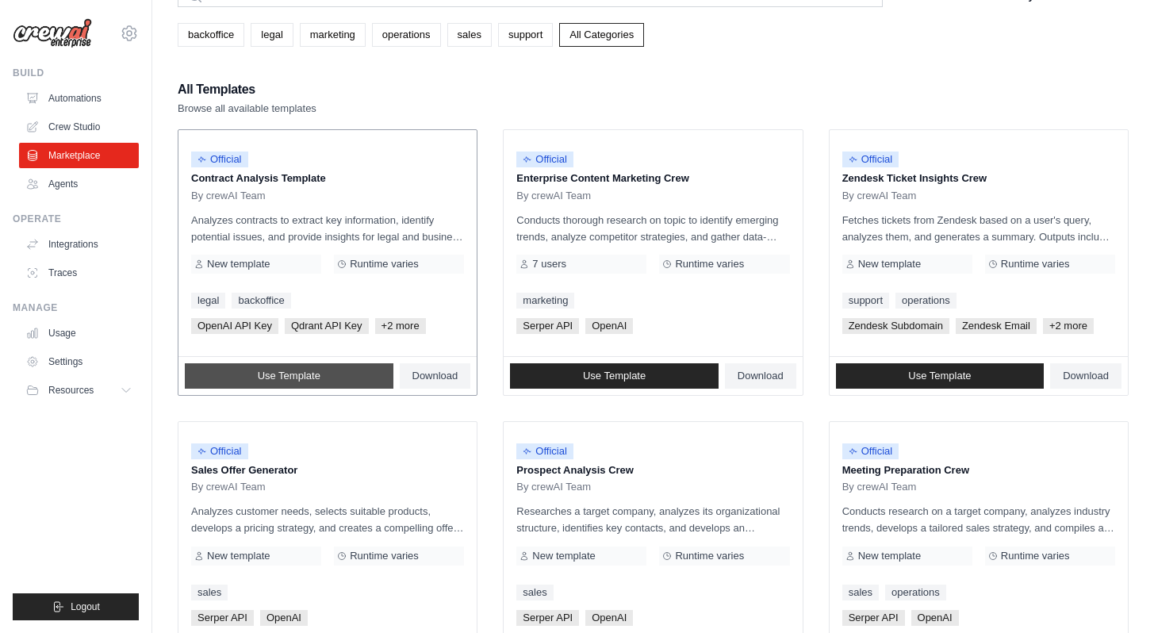
scroll to position [837, 0]
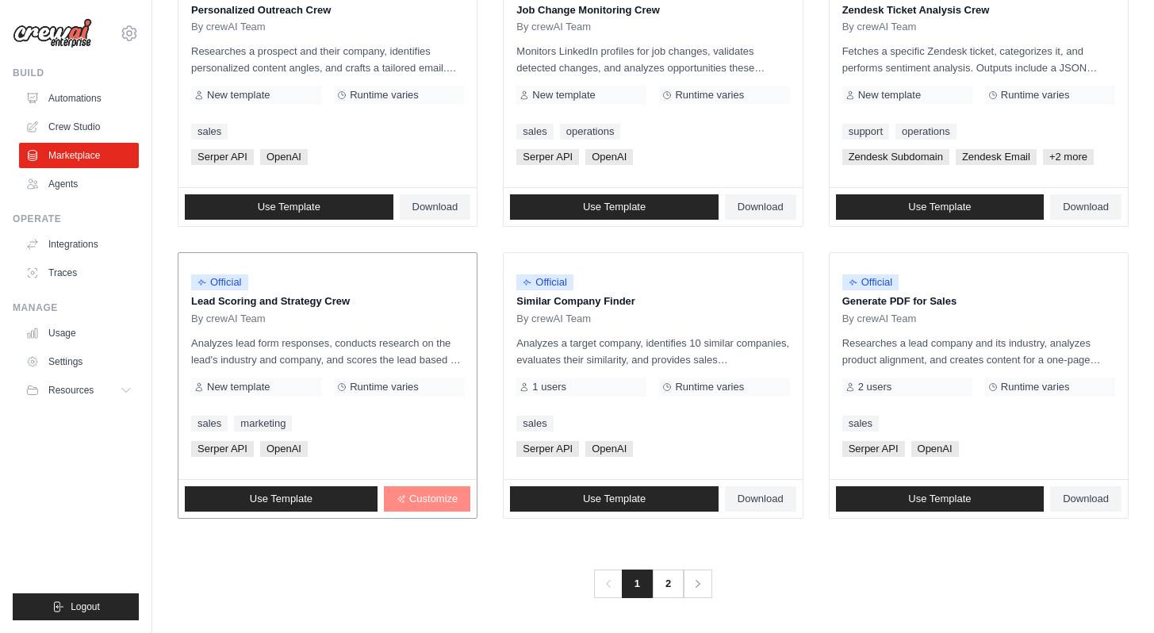
click at [445, 501] on span "Customize" at bounding box center [433, 499] width 48 height 13
click at [74, 293] on ul "Build Automations Crew Studio Marketplace Agents" at bounding box center [76, 344] width 126 height 554
click at [74, 278] on link "Traces" at bounding box center [81, 272] width 120 height 25
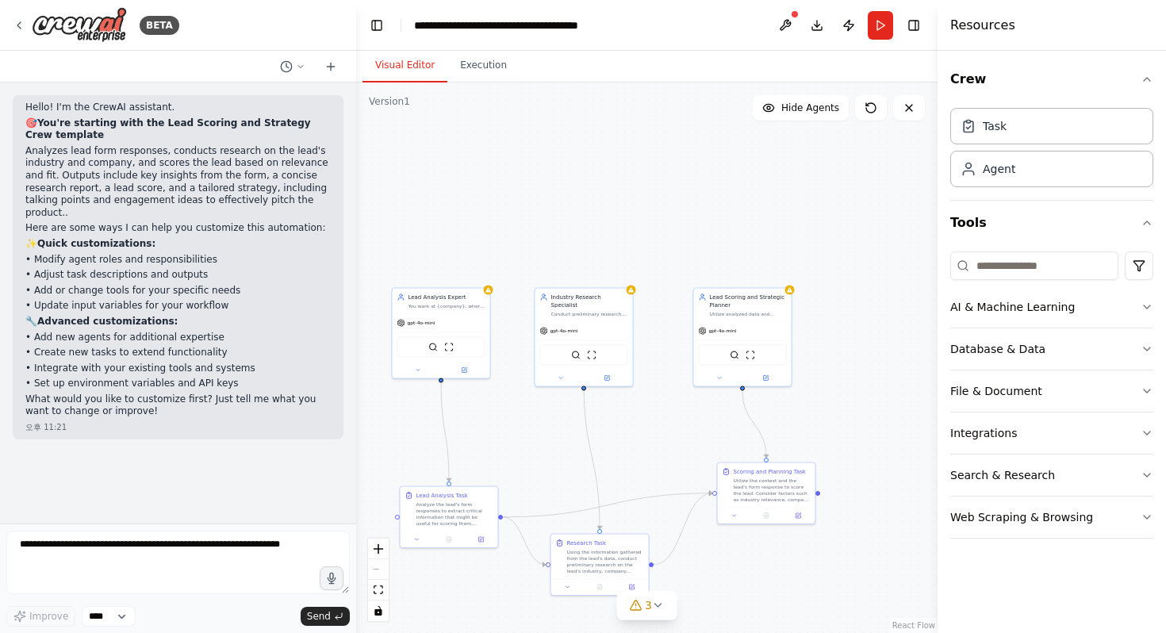
drag, startPoint x: 654, startPoint y: 428, endPoint x: 642, endPoint y: 309, distance: 119.6
click at [642, 309] on div ".deletable-edge-delete-btn { width: 20px; height: 20px; border: 0px solid #ffff…" at bounding box center [646, 357] width 581 height 550
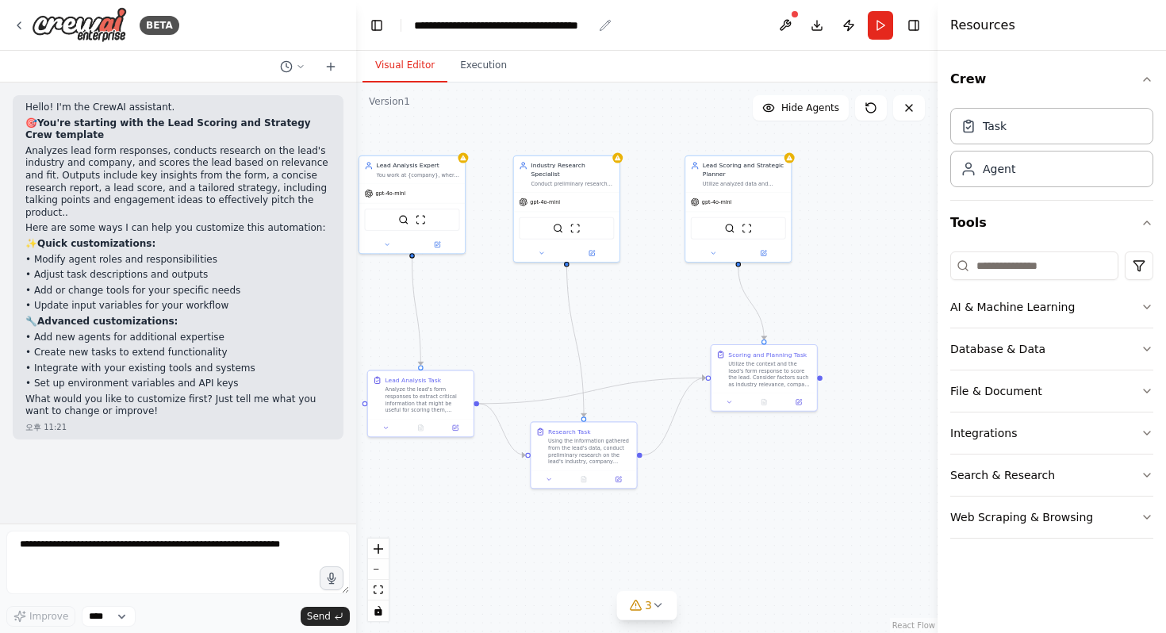
click at [546, 31] on div "**********" at bounding box center [503, 25] width 178 height 16
click at [592, 267] on div ".deletable-edge-delete-btn { width: 20px; height: 20px; border: 0px solid #ffff…" at bounding box center [646, 357] width 581 height 550
click at [25, 19] on icon at bounding box center [19, 25] width 13 height 13
